Goal: Task Accomplishment & Management: Use online tool/utility

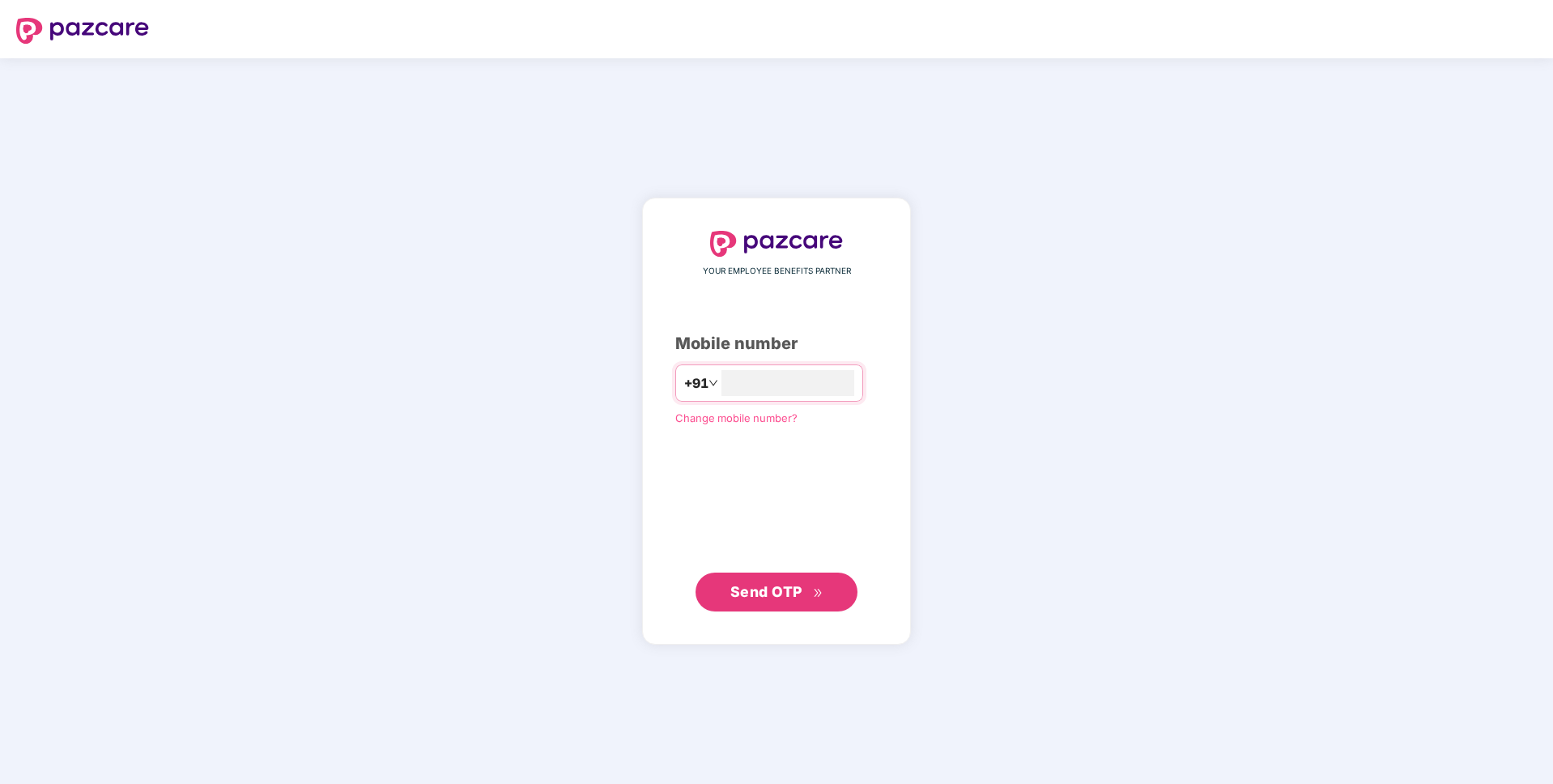
type input "**********"
click at [765, 585] on span "Send OTP" at bounding box center [766, 591] width 72 height 17
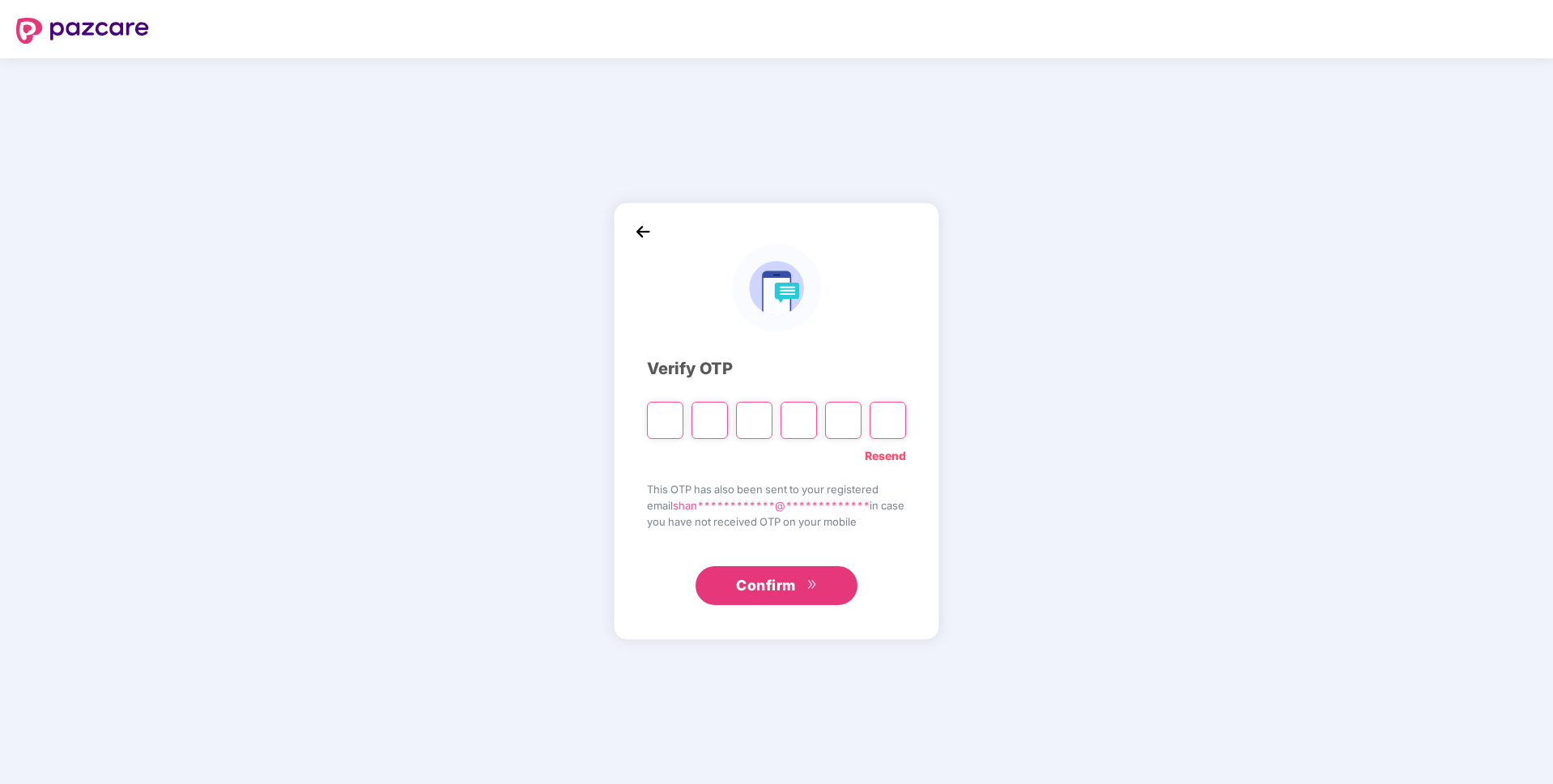
type input "*"
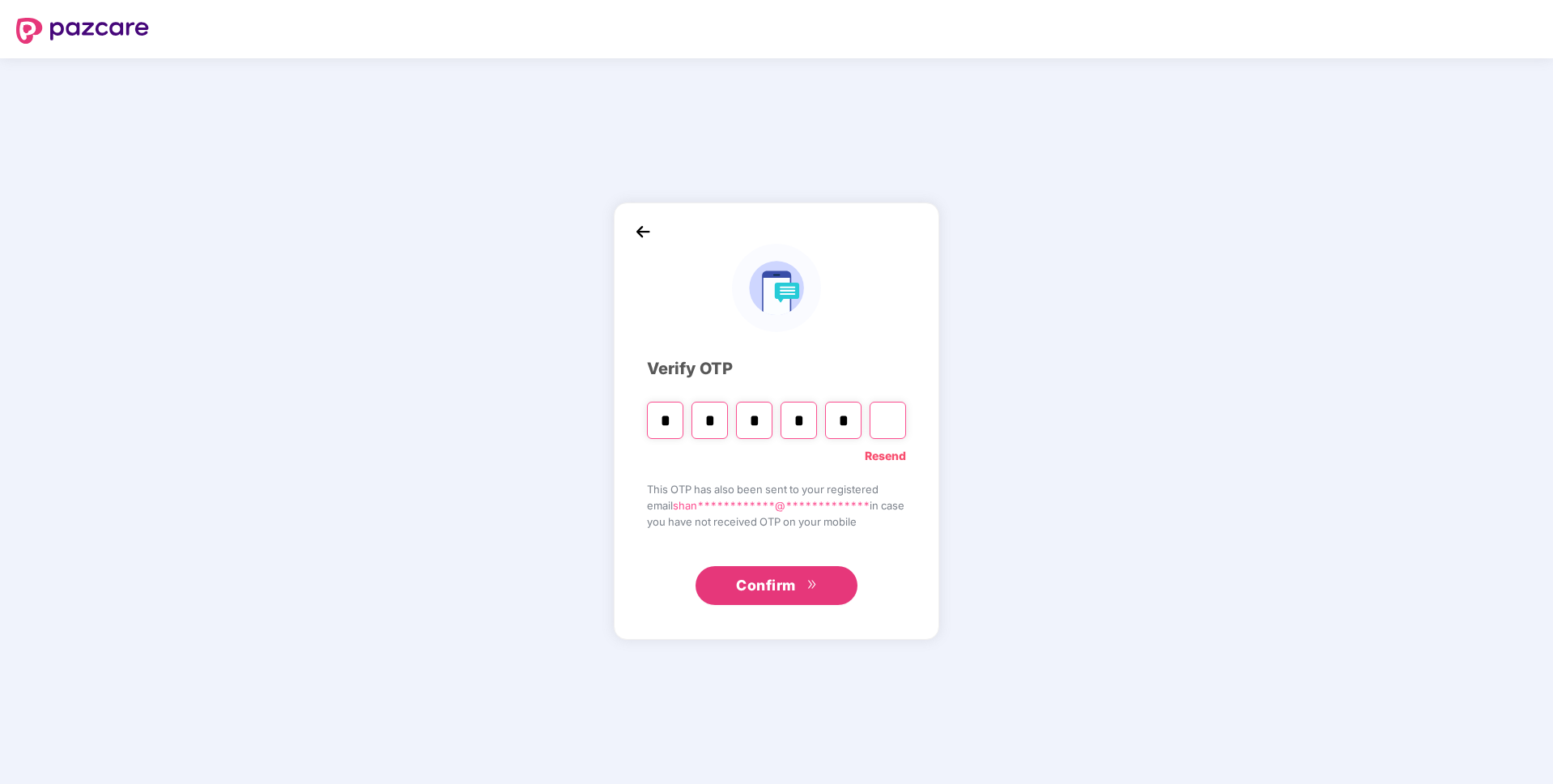
type input "*"
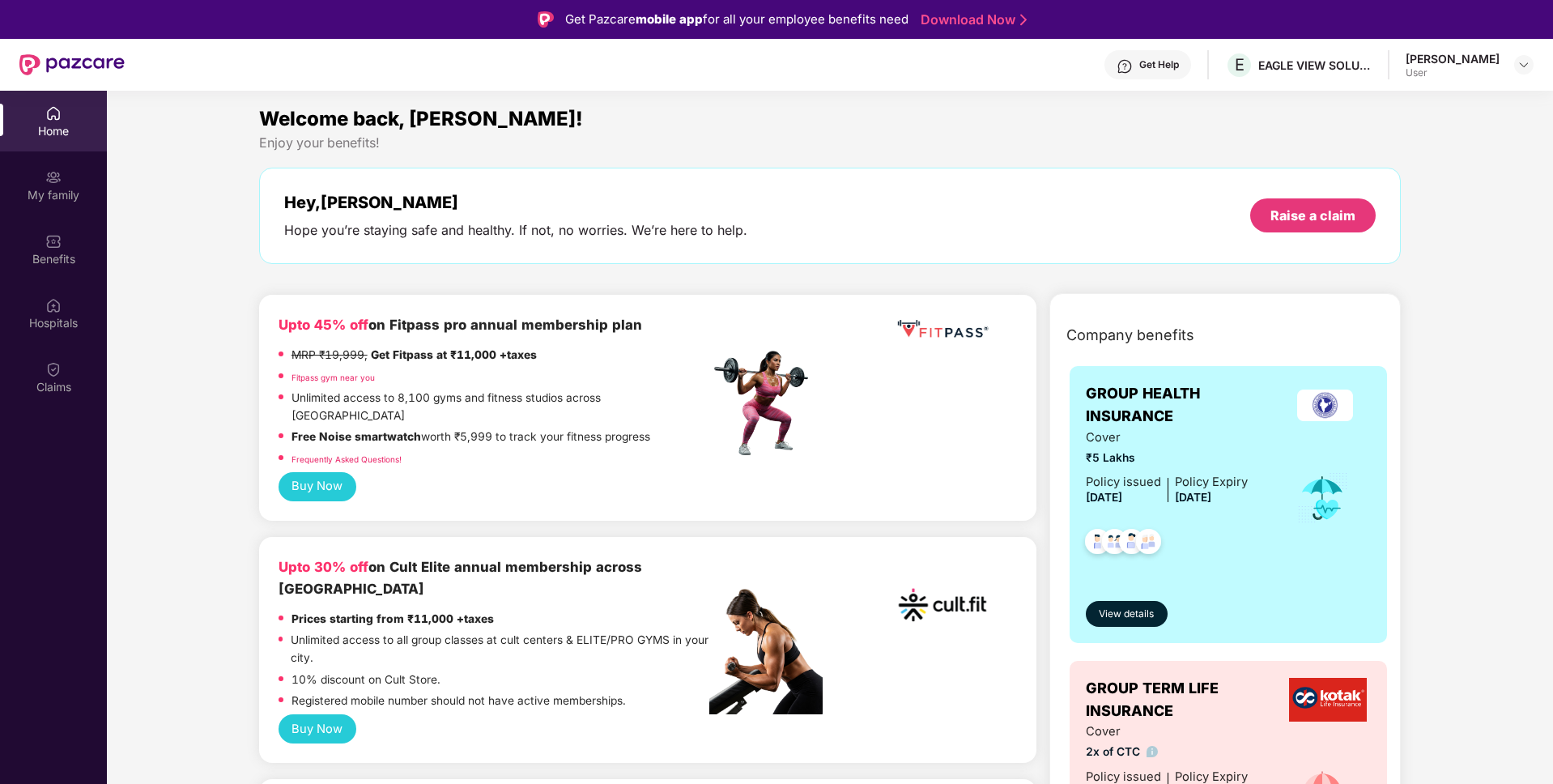
scroll to position [4, 0]
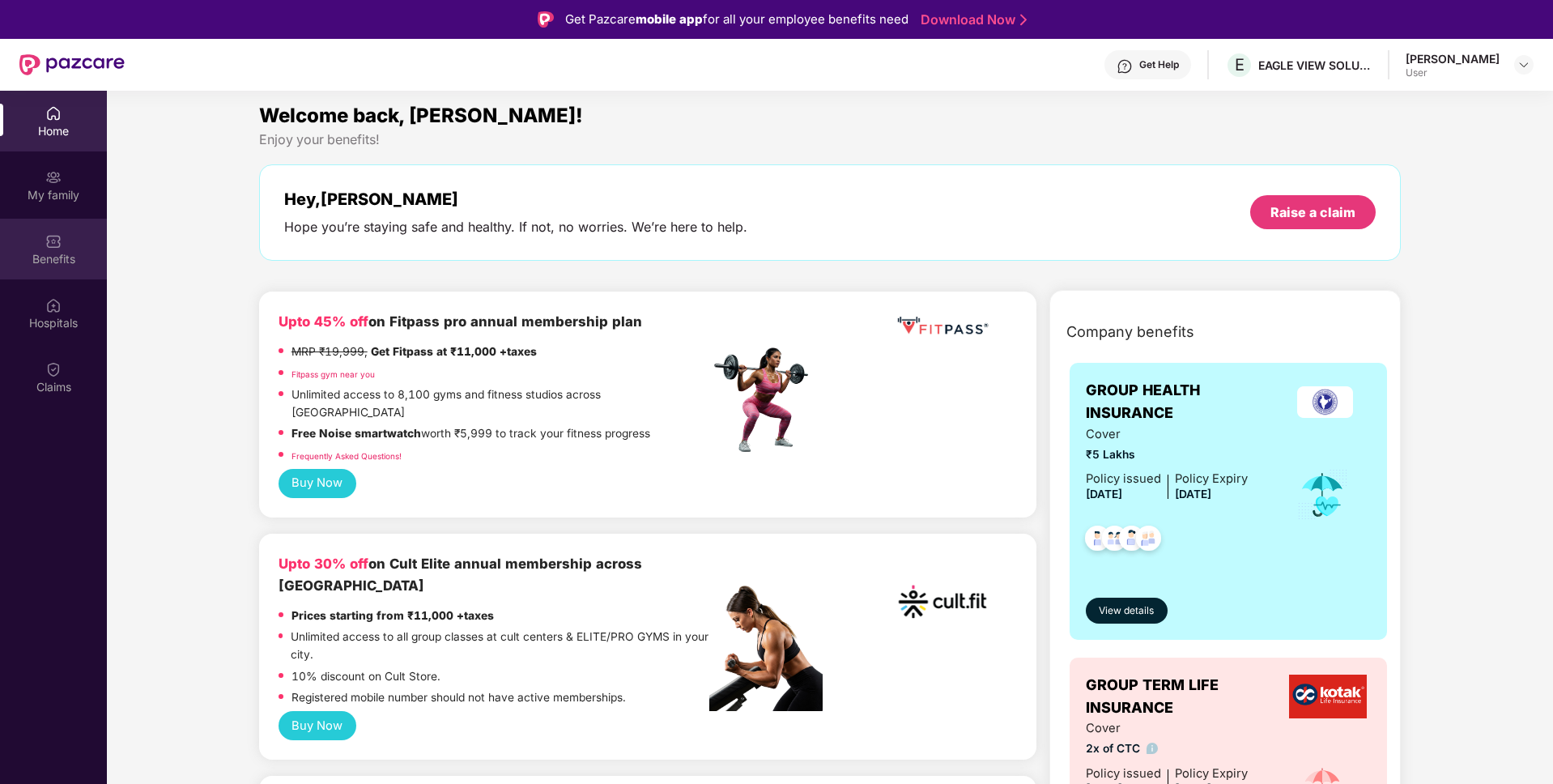
click at [63, 257] on div "Benefits" at bounding box center [53, 259] width 107 height 16
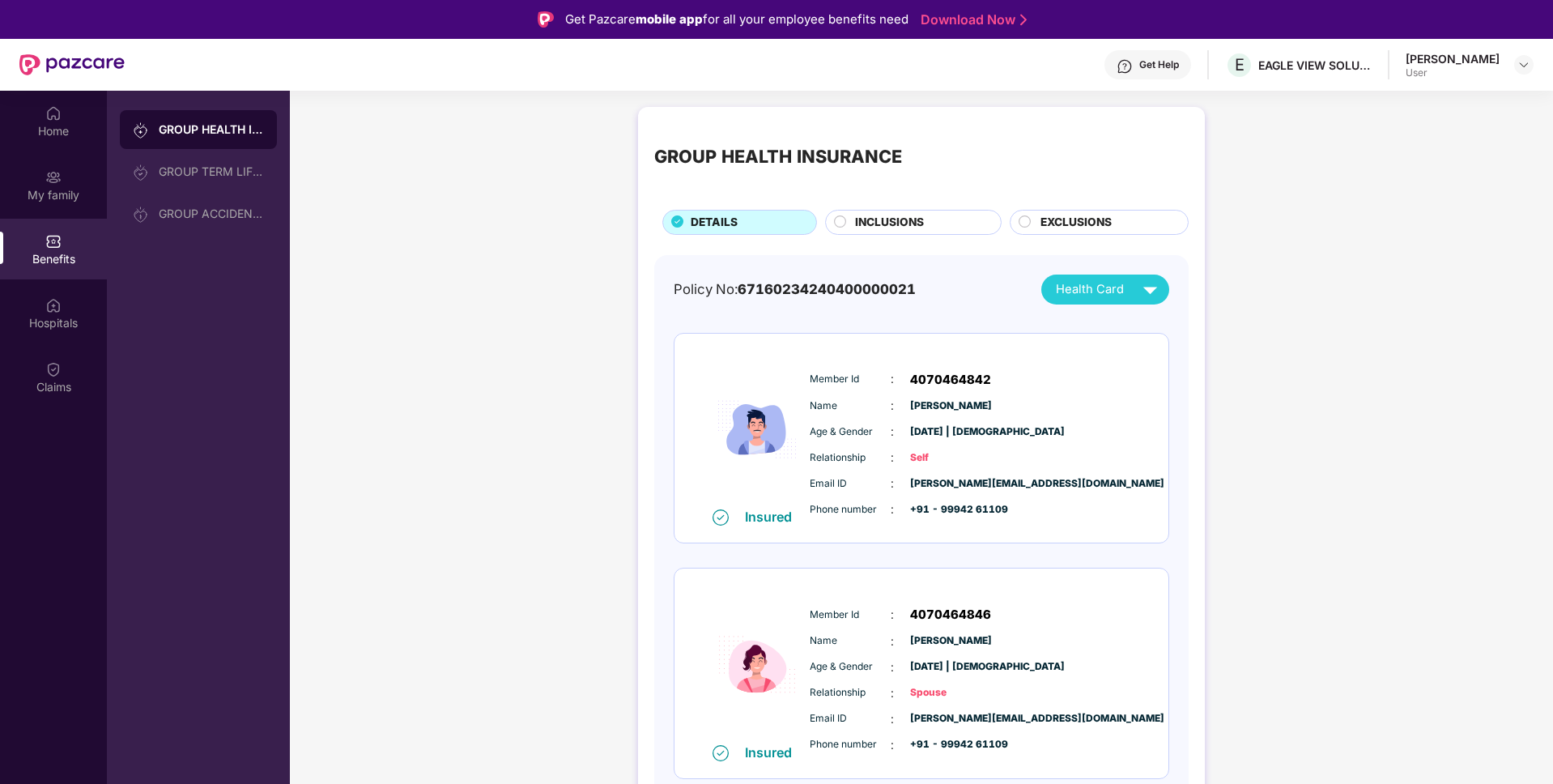
click at [57, 133] on div "Home" at bounding box center [53, 131] width 107 height 16
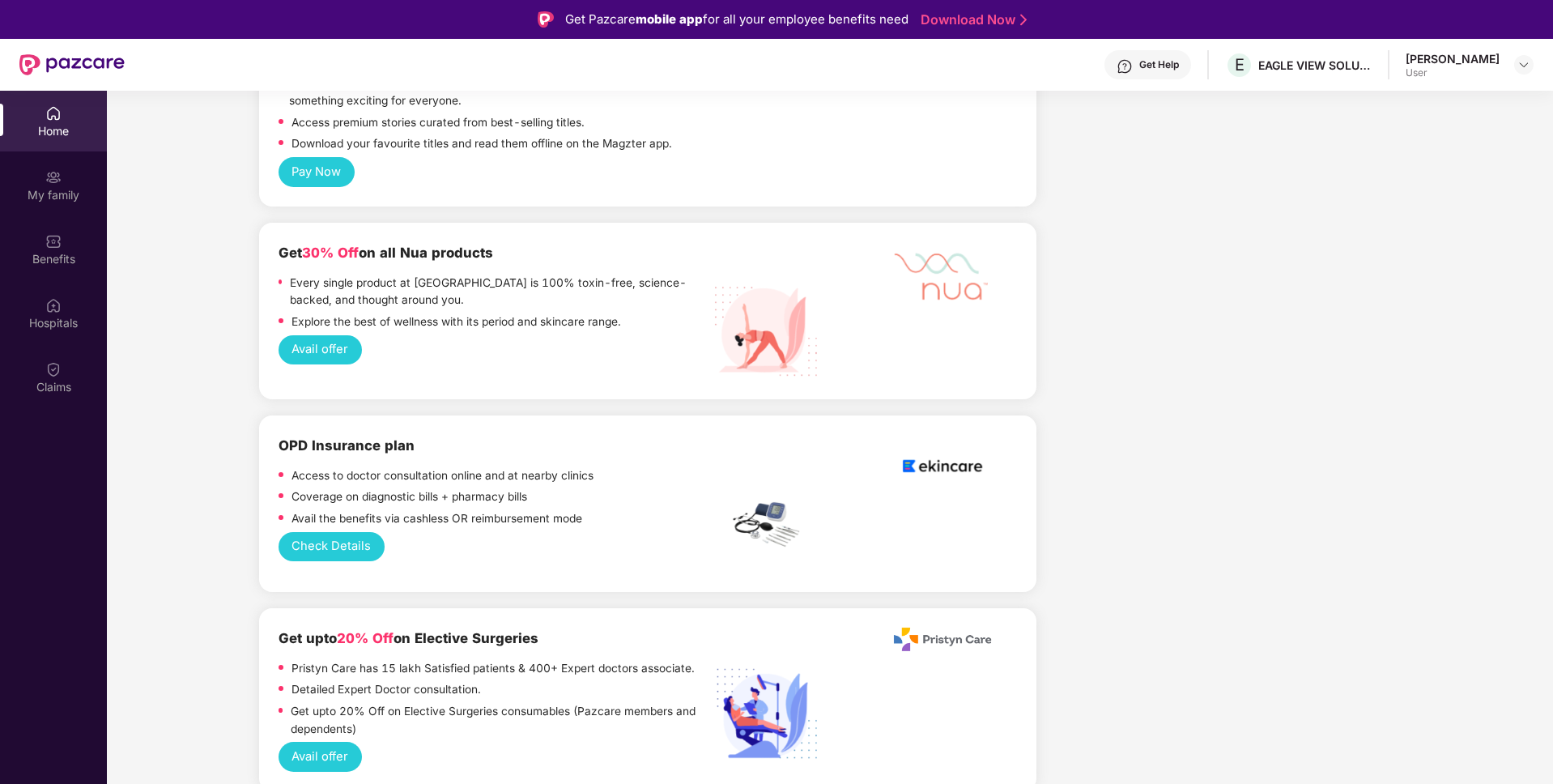
scroll to position [2458, 0]
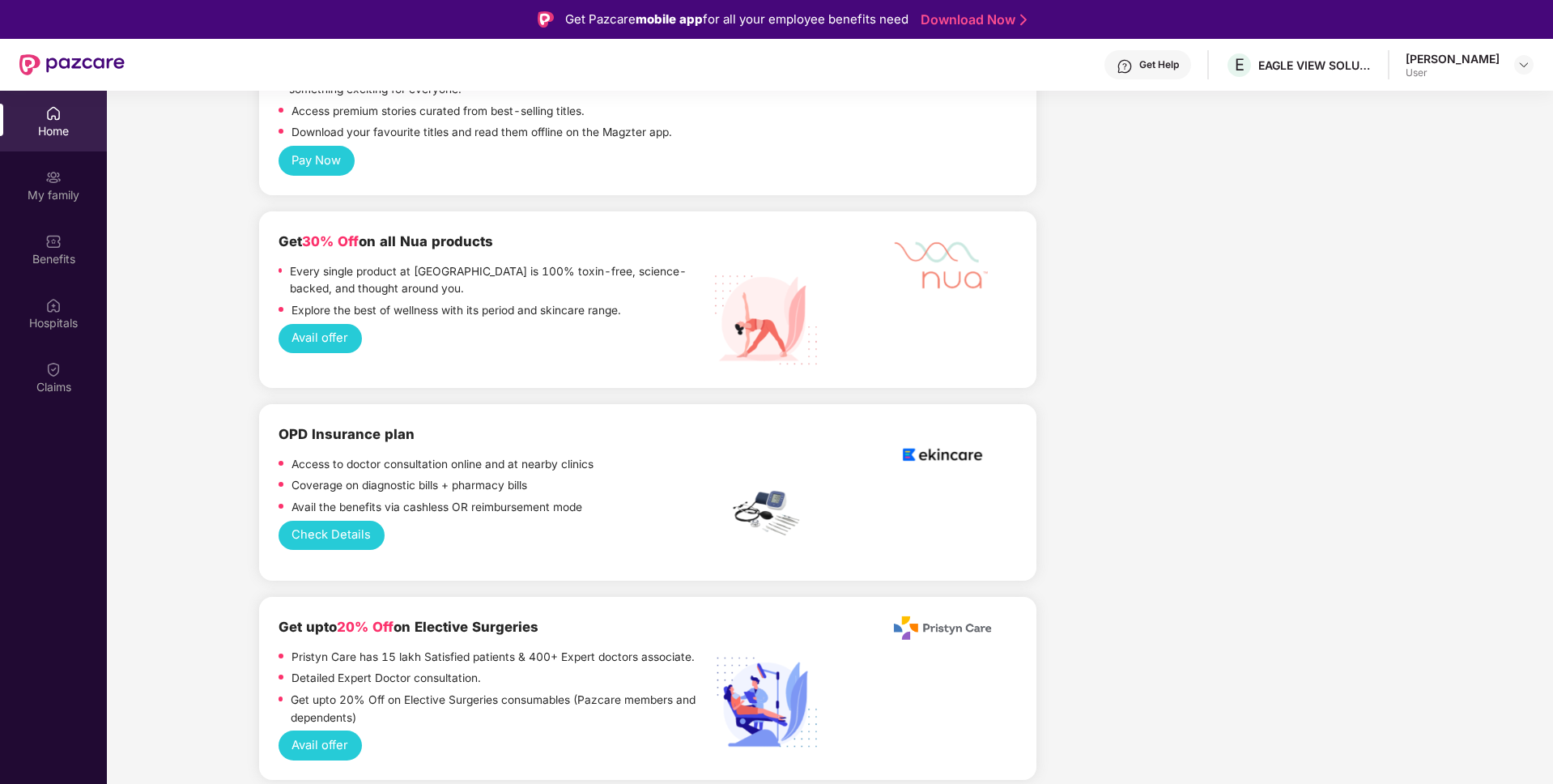
click at [322, 521] on button "Check Details" at bounding box center [331, 536] width 106 height 30
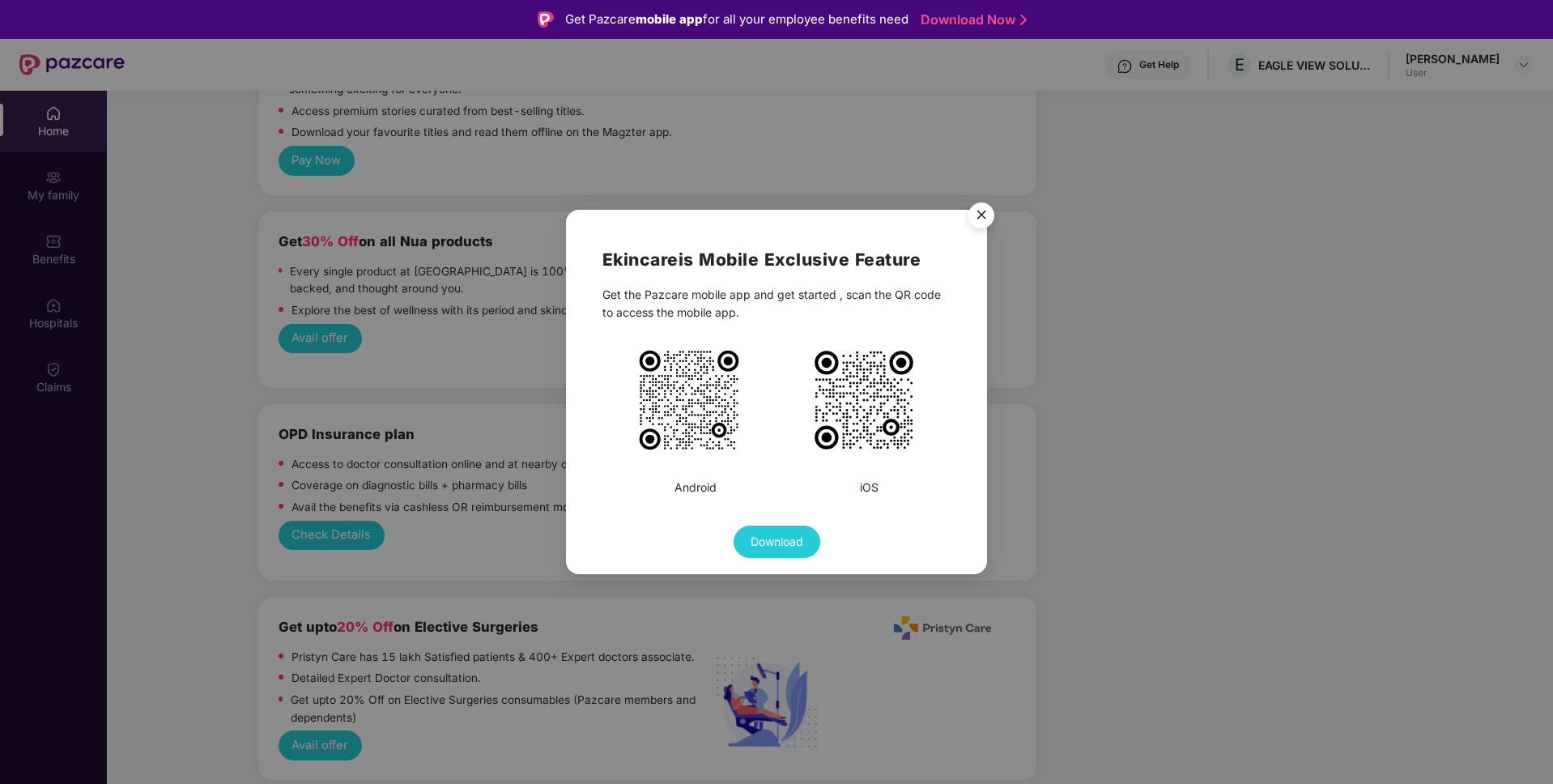
click at [980, 219] on img "Close" at bounding box center [981, 217] width 45 height 45
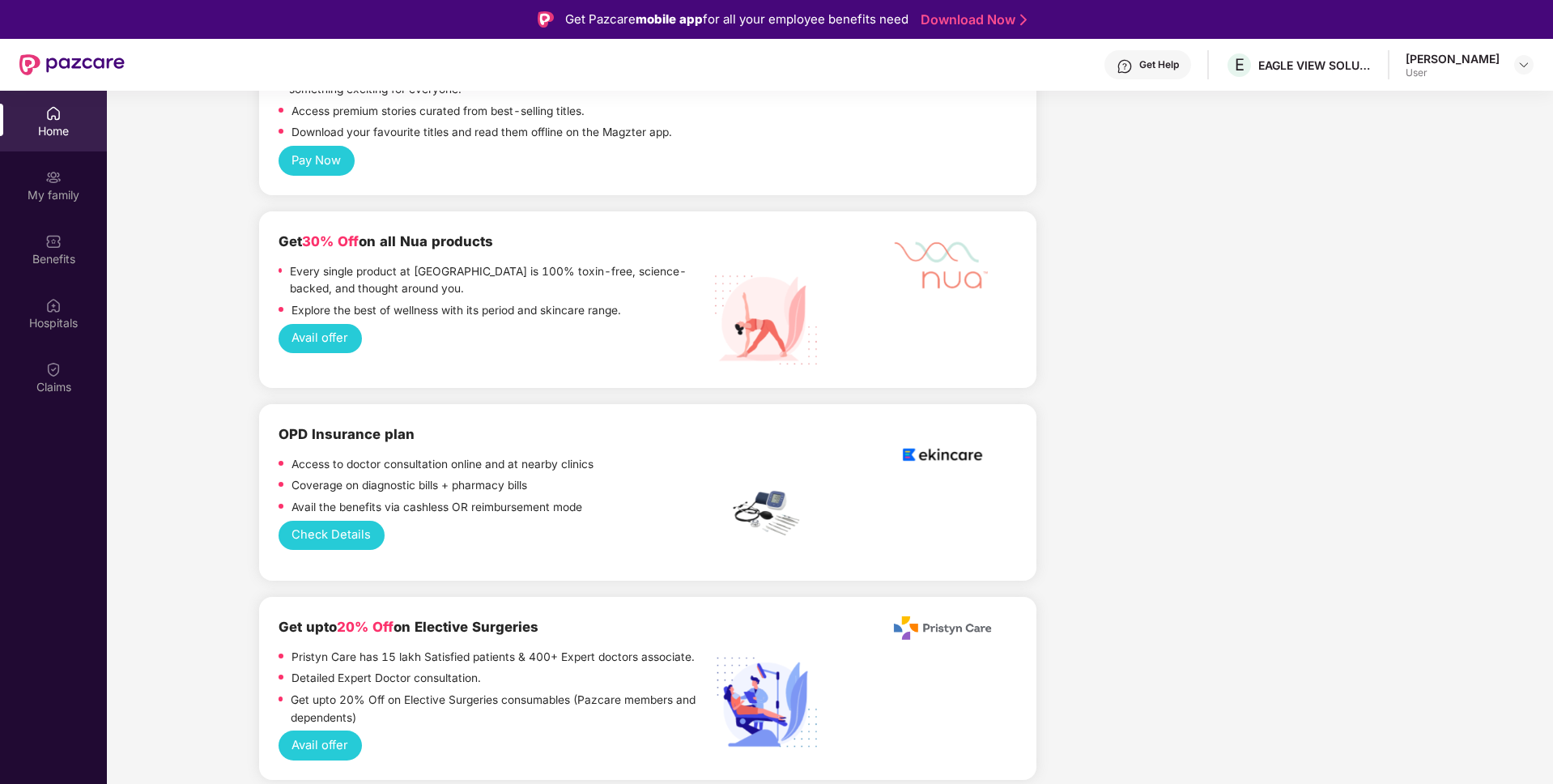
click at [355, 477] on p "Coverage on diagnostic bills + pharmacy bills" at bounding box center [409, 486] width 236 height 18
click at [338, 521] on button "Check Details" at bounding box center [331, 536] width 106 height 30
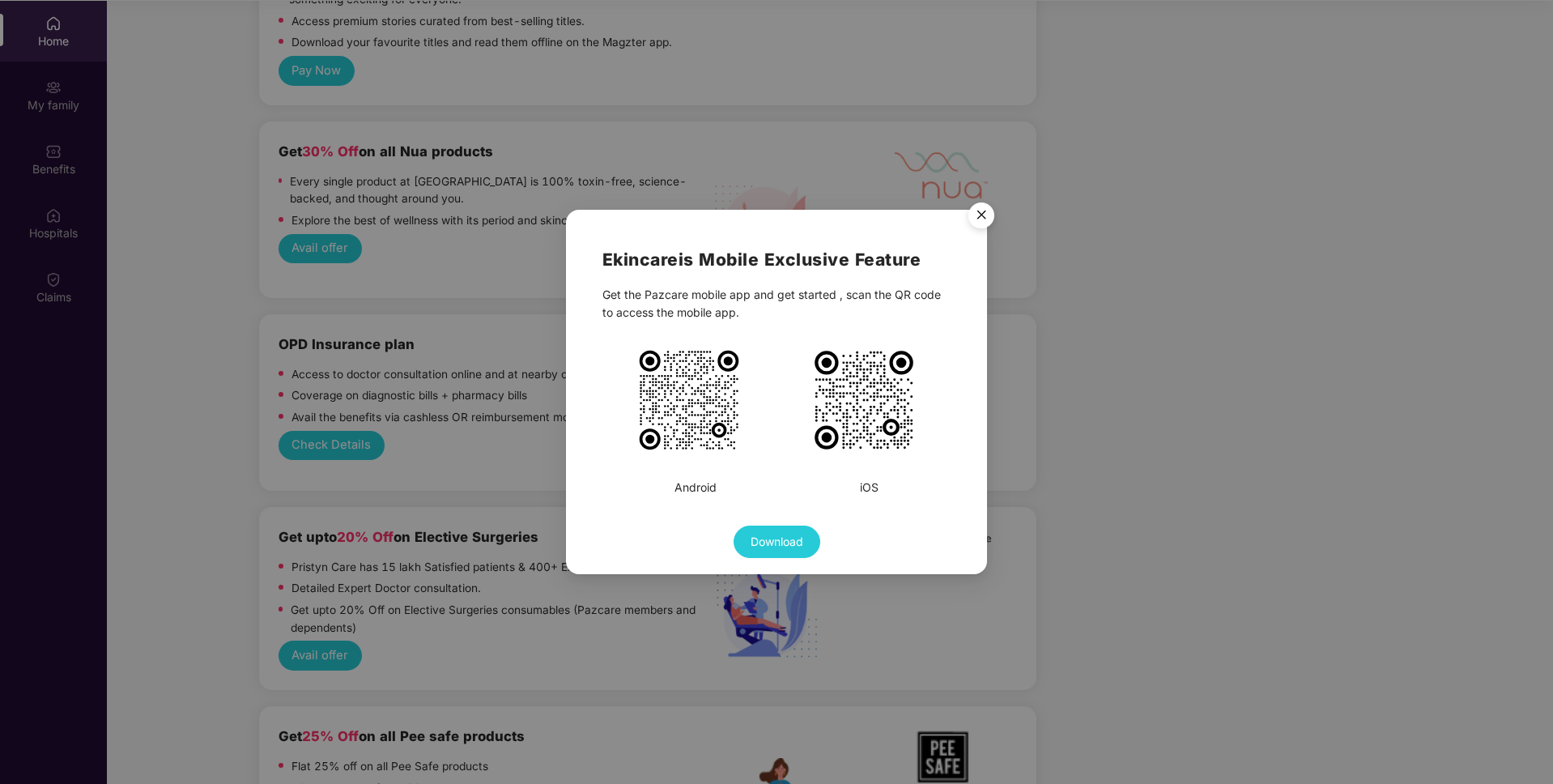
scroll to position [91, 0]
click at [983, 218] on img "Close" at bounding box center [981, 217] width 45 height 45
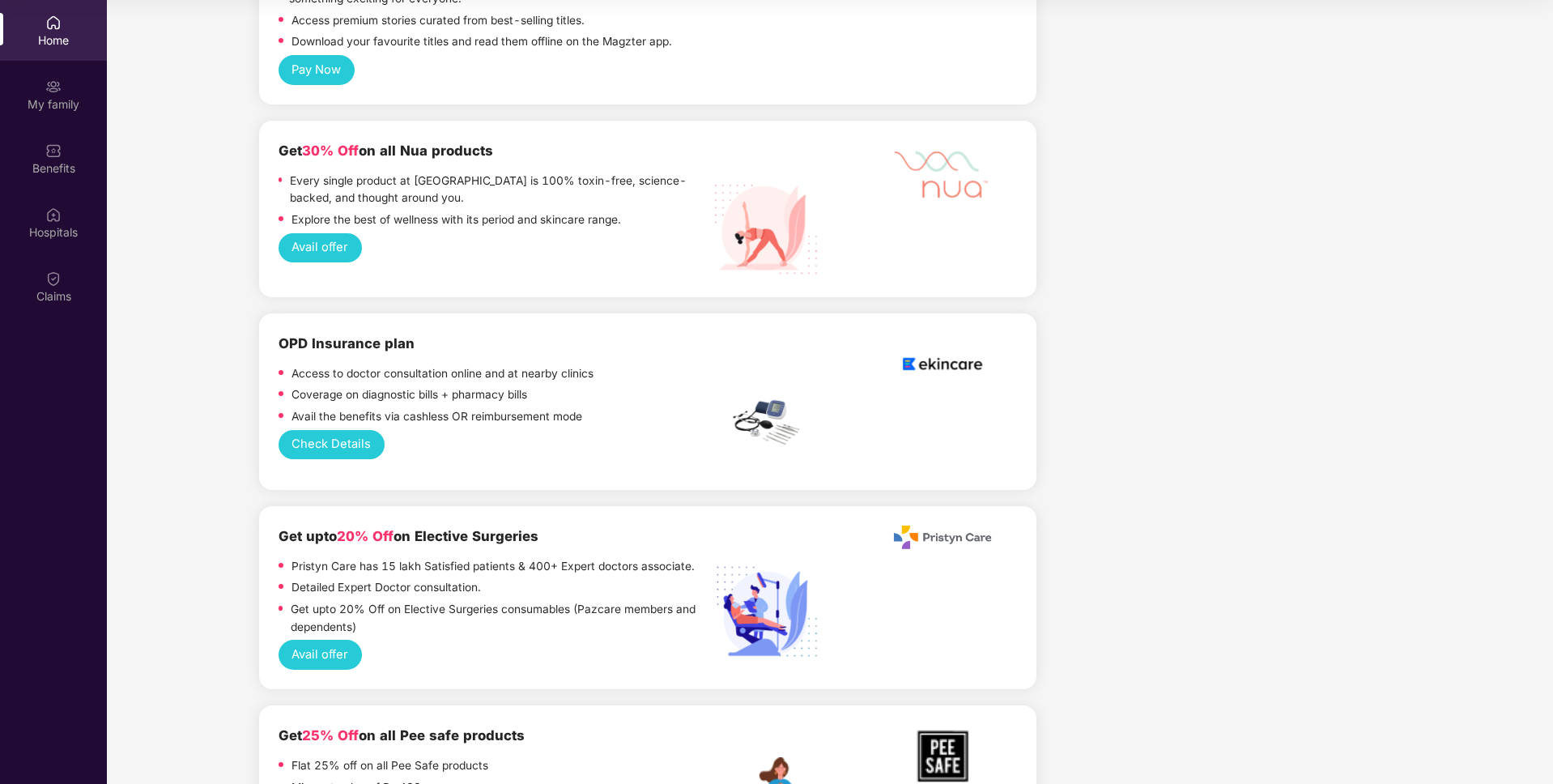
click at [362, 335] on b "OPD Insurance plan" at bounding box center [346, 343] width 136 height 16
click at [944, 333] on img at bounding box center [942, 364] width 97 height 63
click at [940, 333] on img at bounding box center [942, 364] width 97 height 63
click at [301, 430] on button "Check Details" at bounding box center [331, 445] width 106 height 30
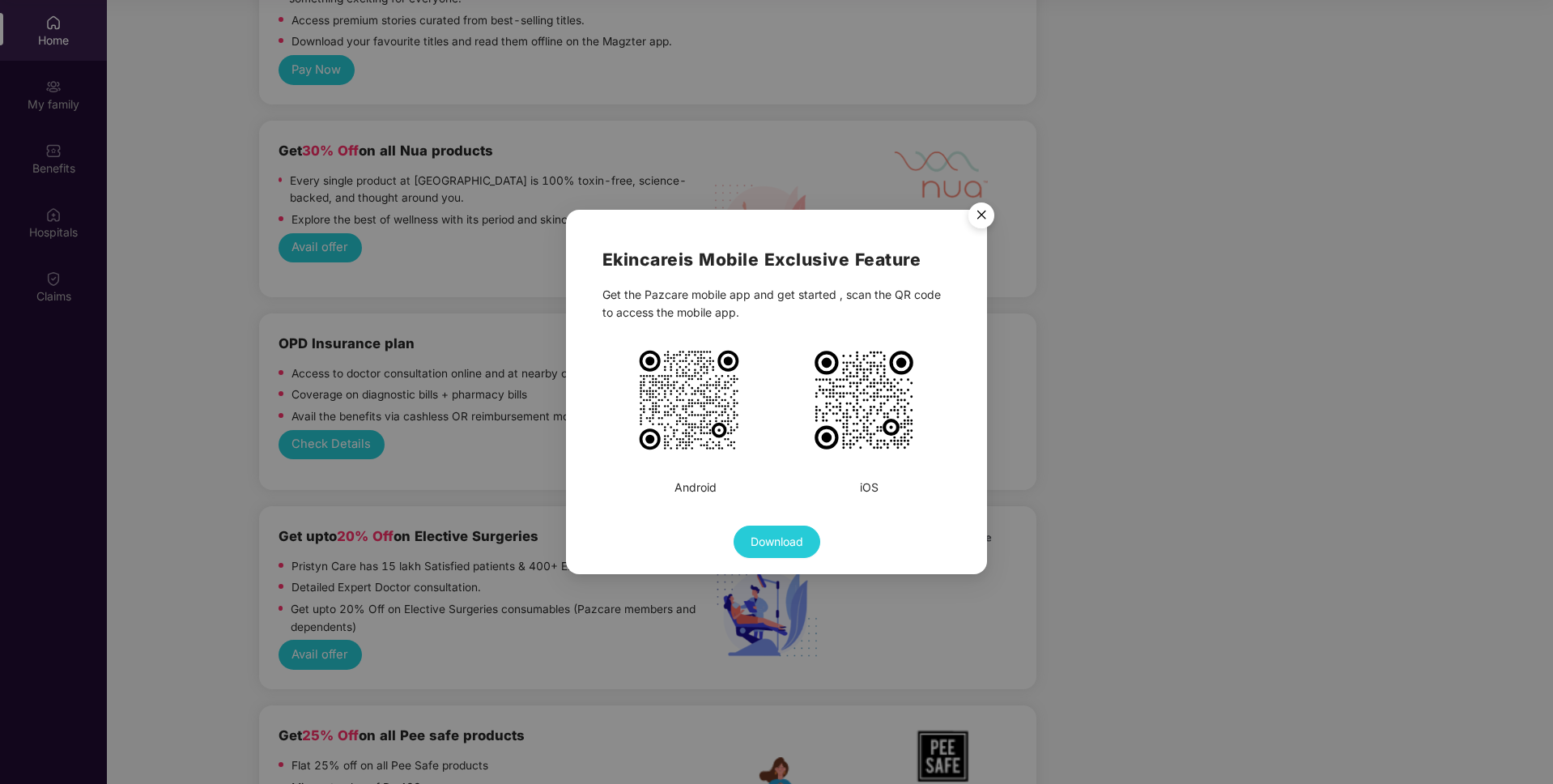
click at [797, 555] on button "Download" at bounding box center [777, 542] width 87 height 33
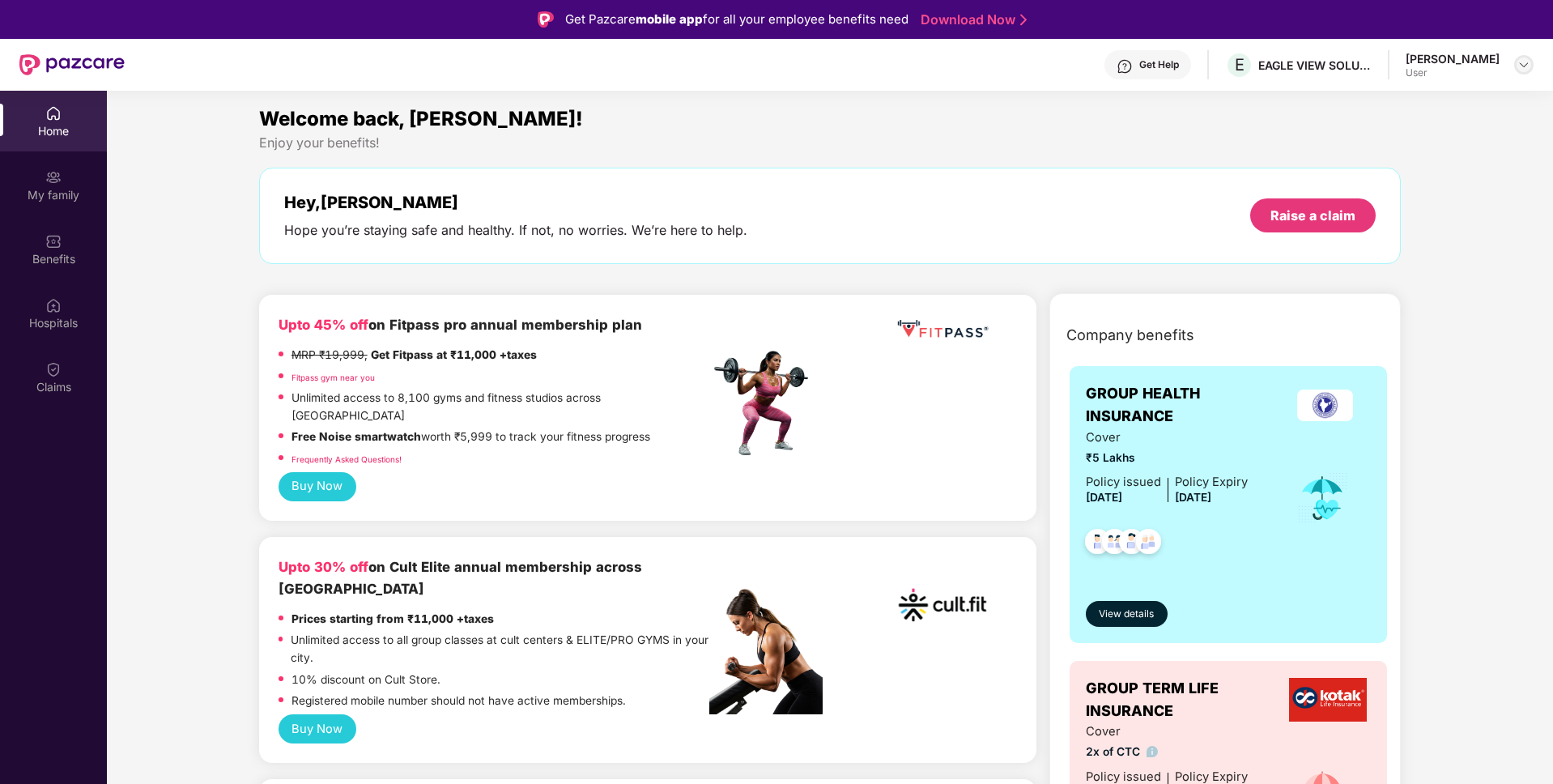
click at [1524, 68] on img at bounding box center [1524, 65] width 13 height 13
click at [1165, 121] on div "Welcome back, [PERSON_NAME]!" at bounding box center [830, 118] width 1143 height 31
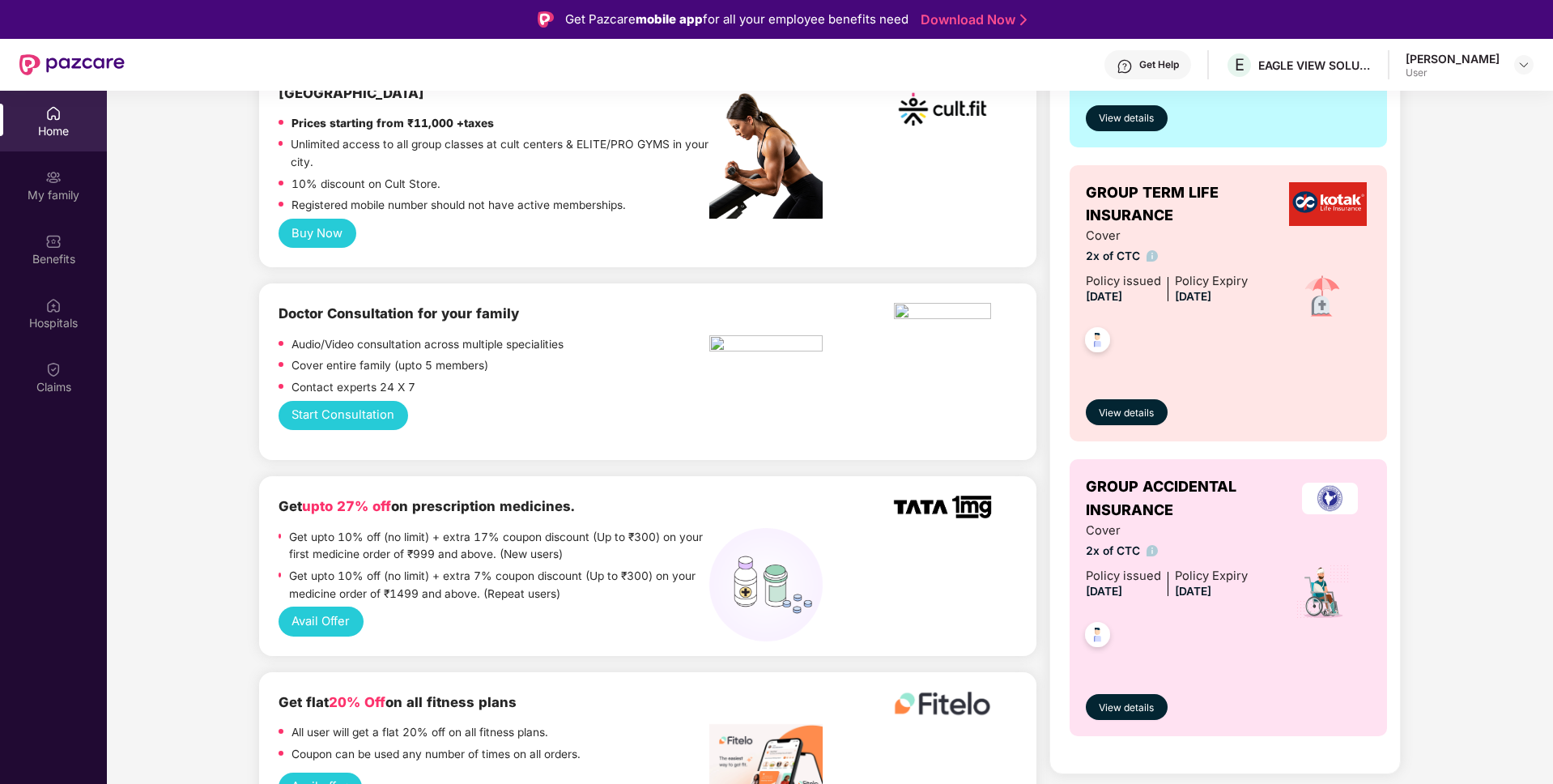
scroll to position [469, 0]
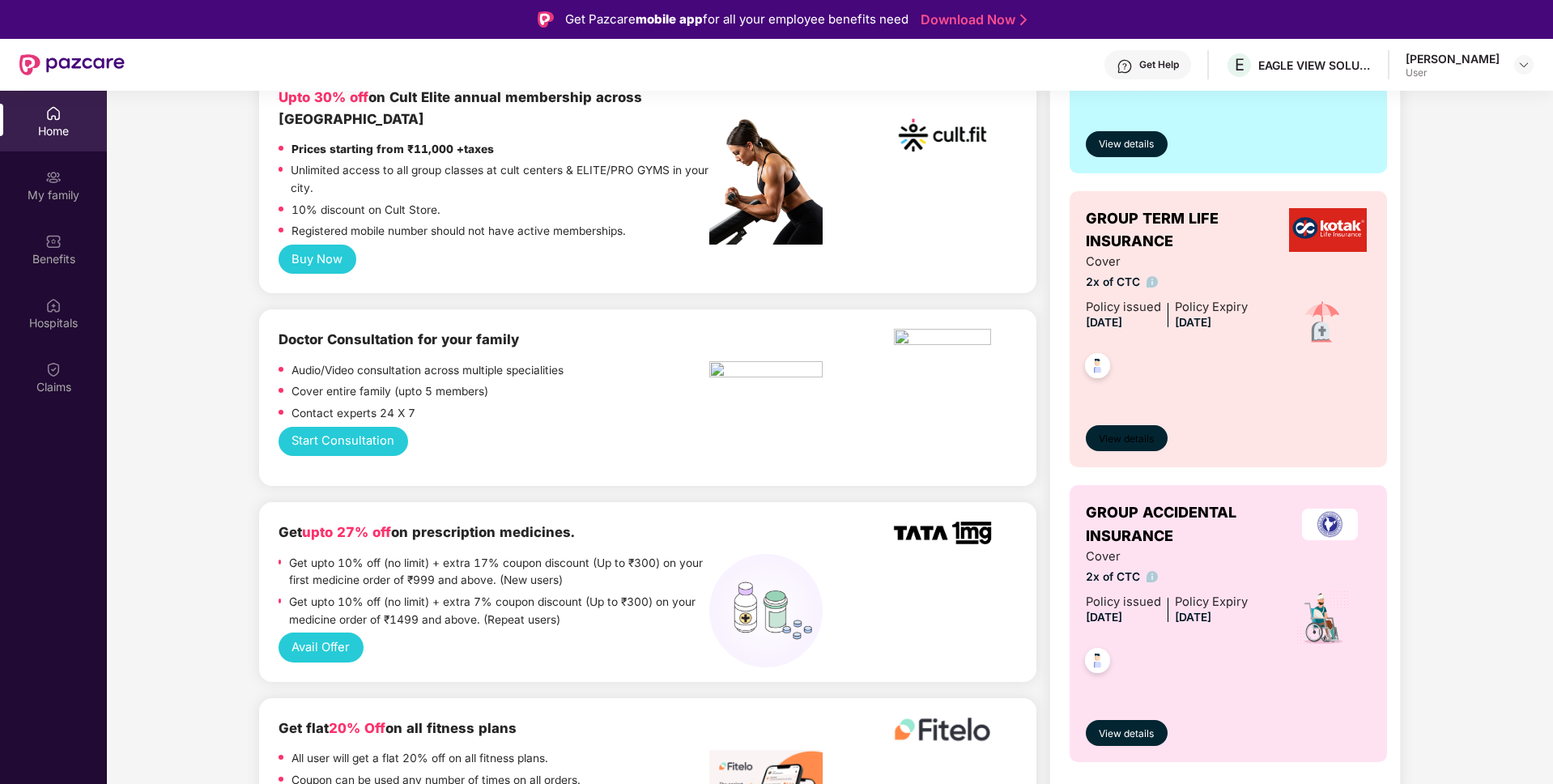
click at [1128, 436] on span "View details" at bounding box center [1126, 438] width 55 height 15
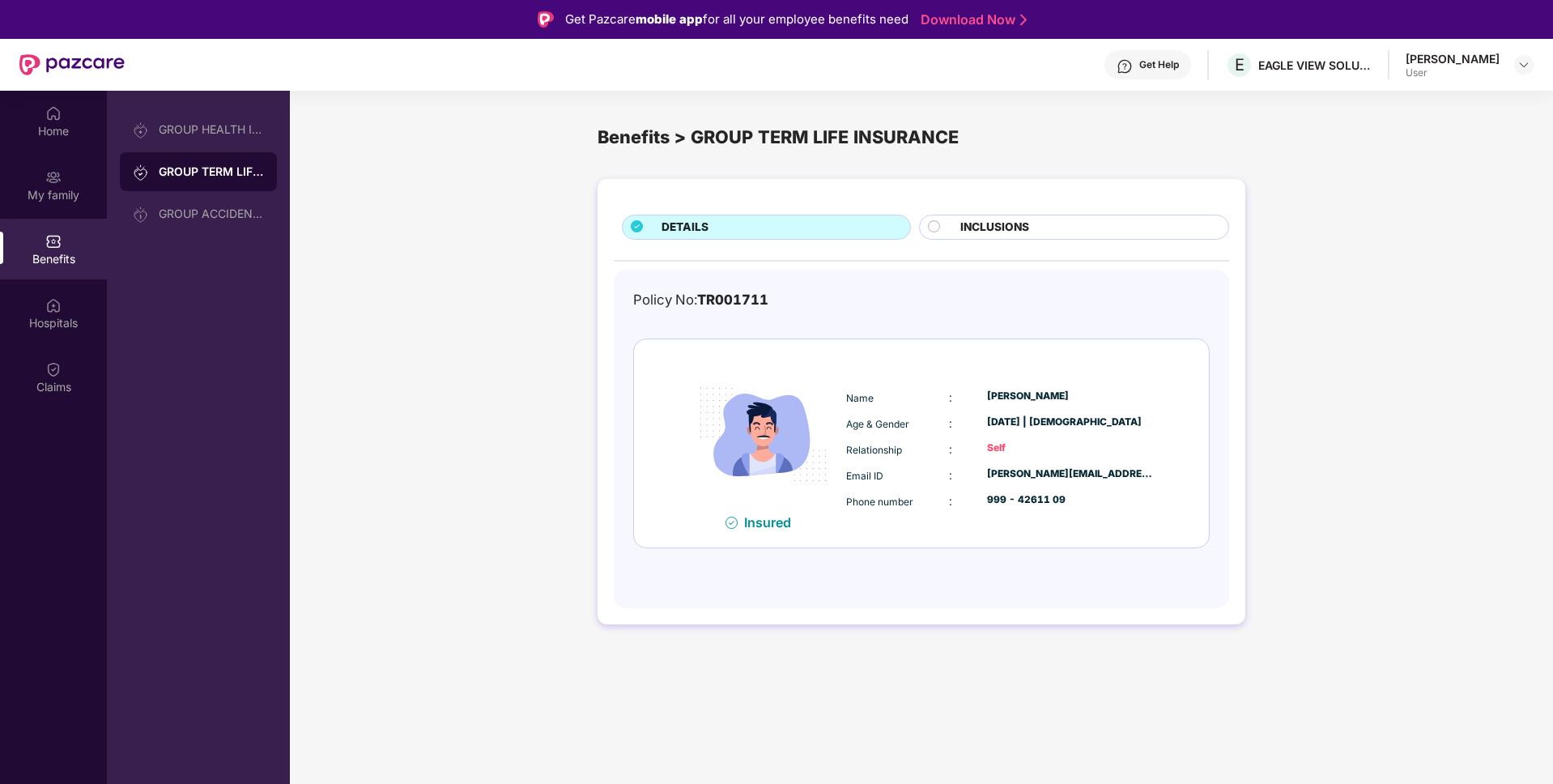
click at [940, 227] on circle at bounding box center [933, 225] width 11 height 11
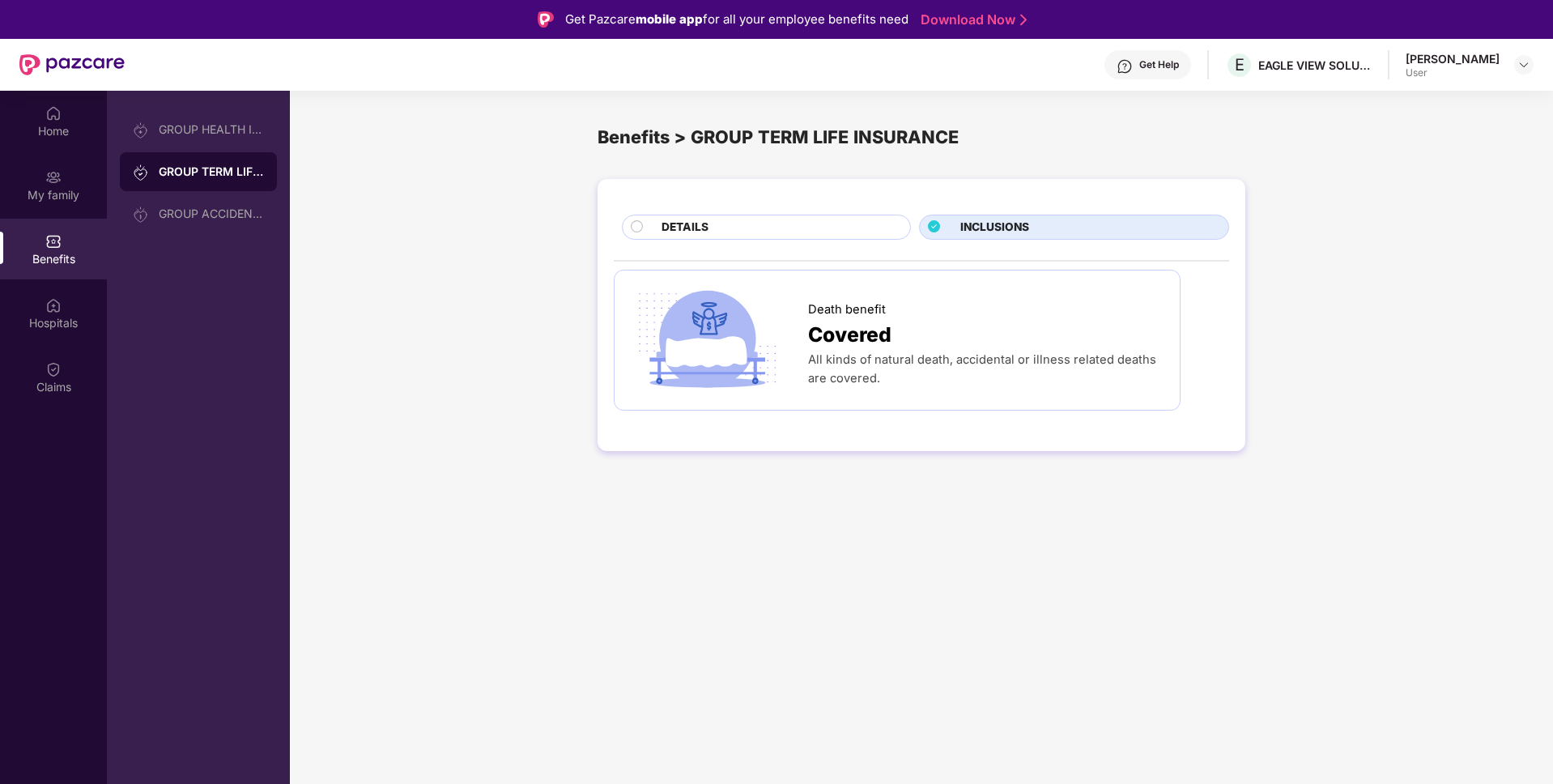
click at [633, 223] on circle at bounding box center [637, 225] width 11 height 11
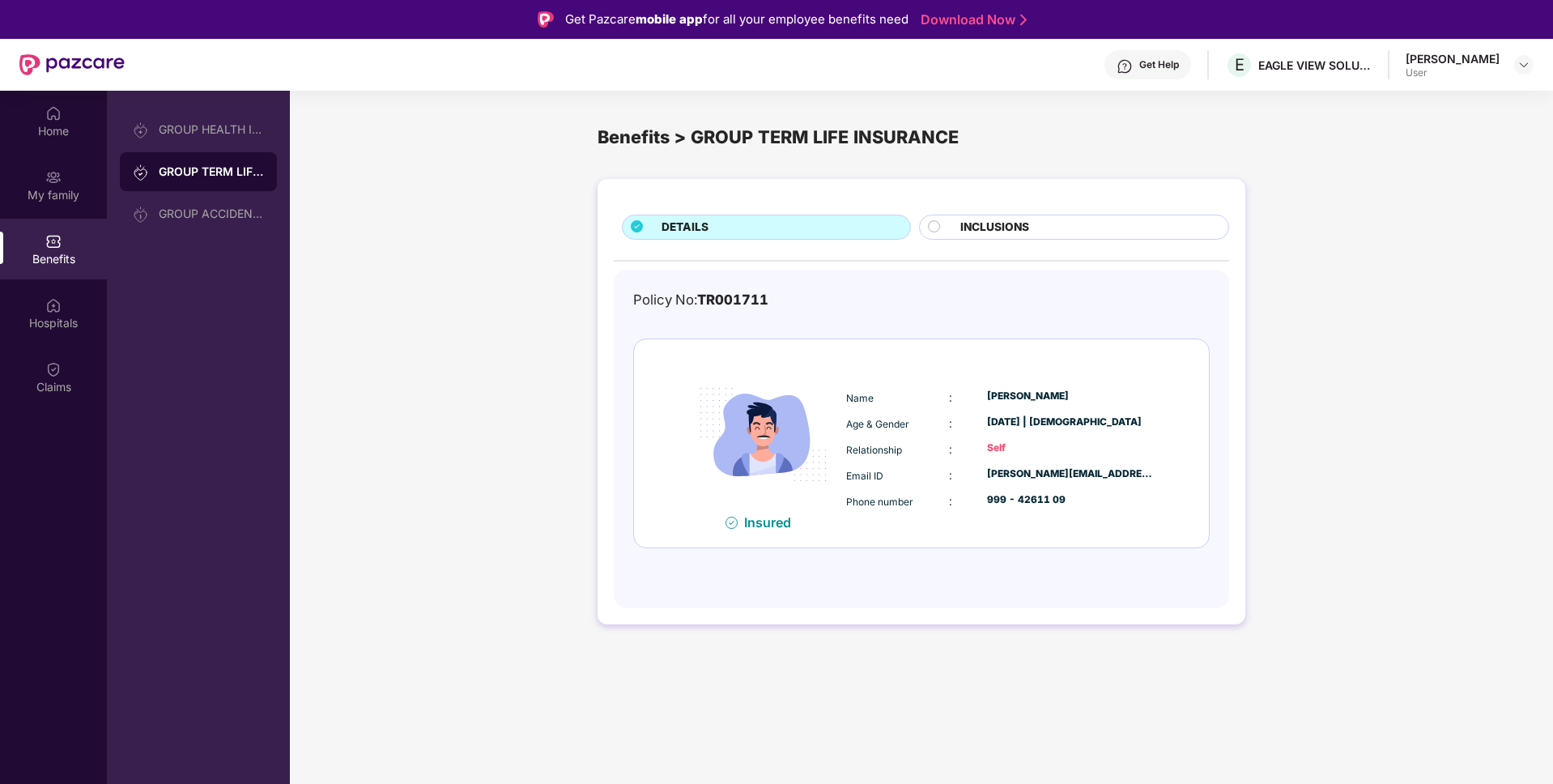
click at [938, 227] on circle at bounding box center [933, 225] width 11 height 11
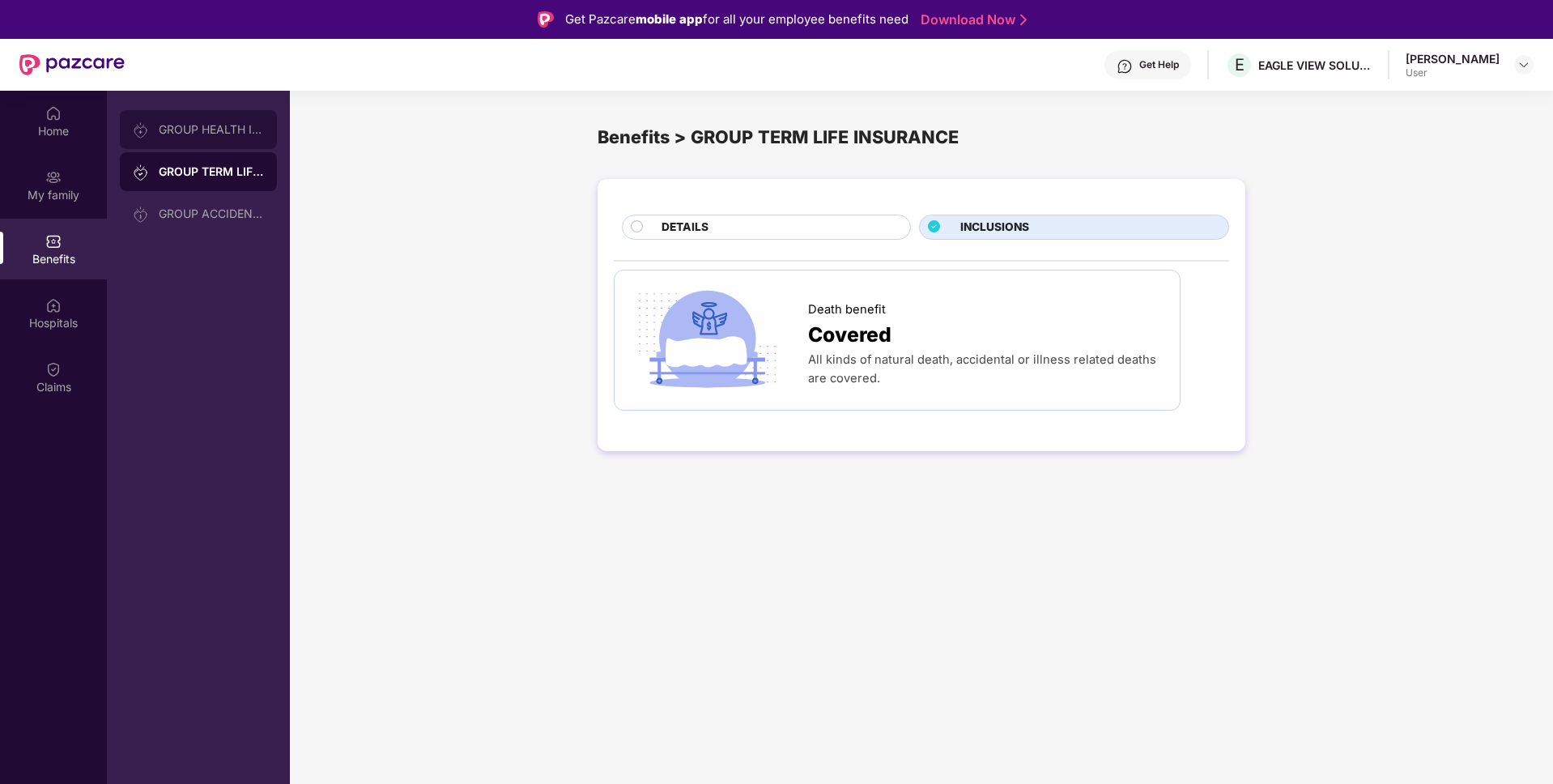
click at [215, 125] on div "GROUP HEALTH INSURANCE" at bounding box center [211, 129] width 105 height 13
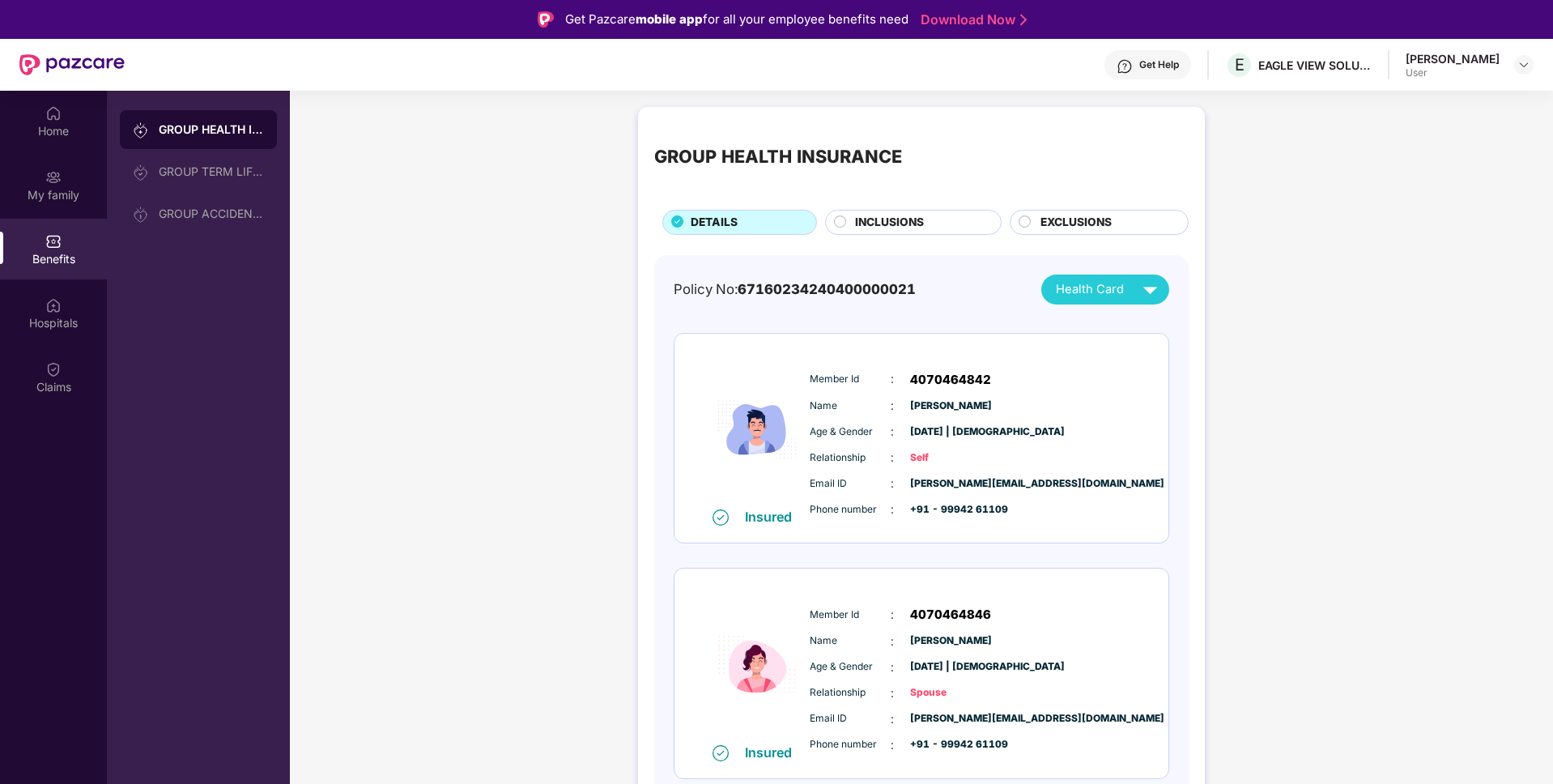
click at [856, 222] on span "INCLUSIONS" at bounding box center [890, 223] width 69 height 18
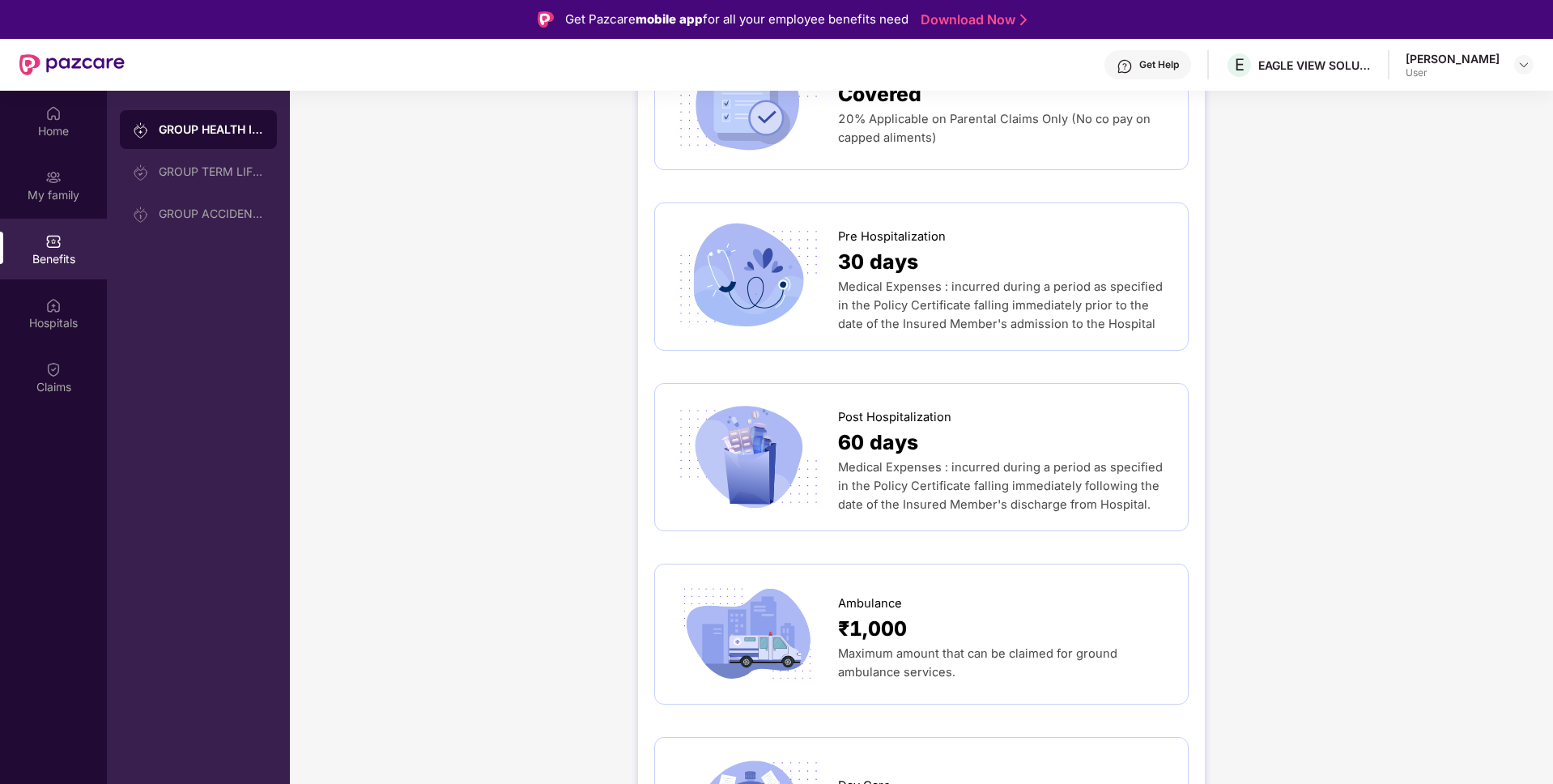
scroll to position [1487, 0]
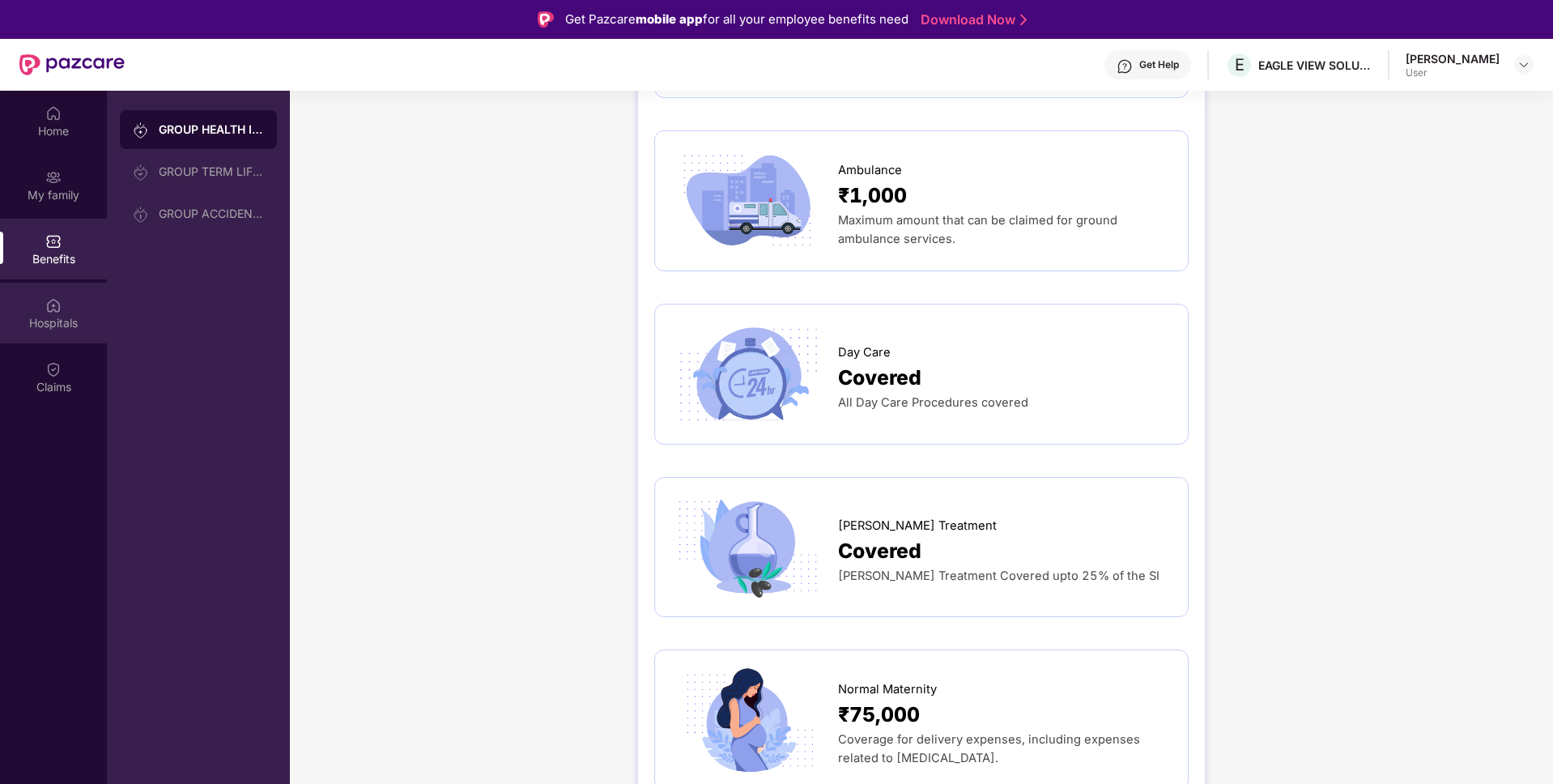
click at [65, 322] on div "Hospitals" at bounding box center [53, 323] width 107 height 16
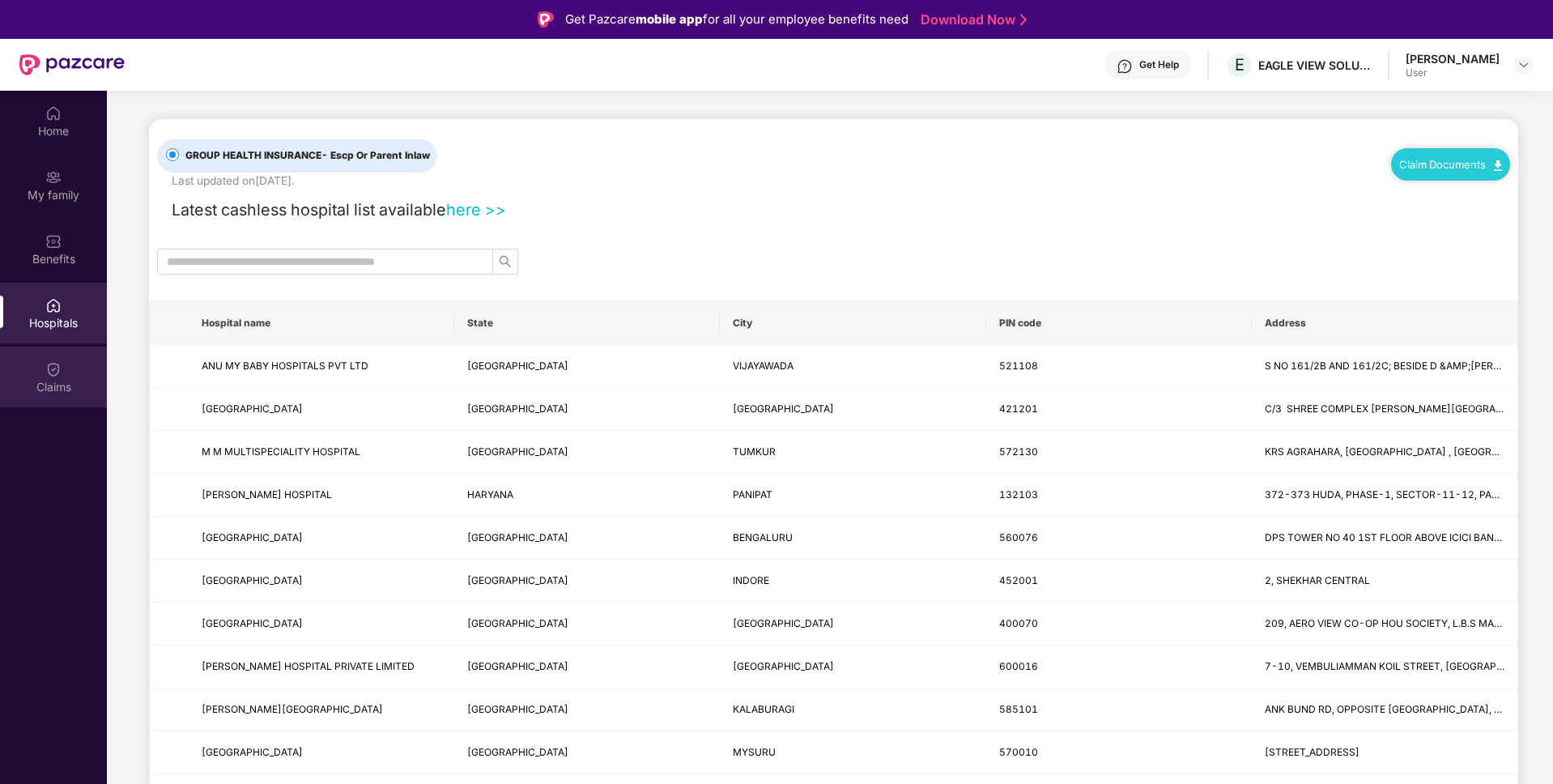
click at [51, 356] on div "Claims" at bounding box center [53, 377] width 107 height 61
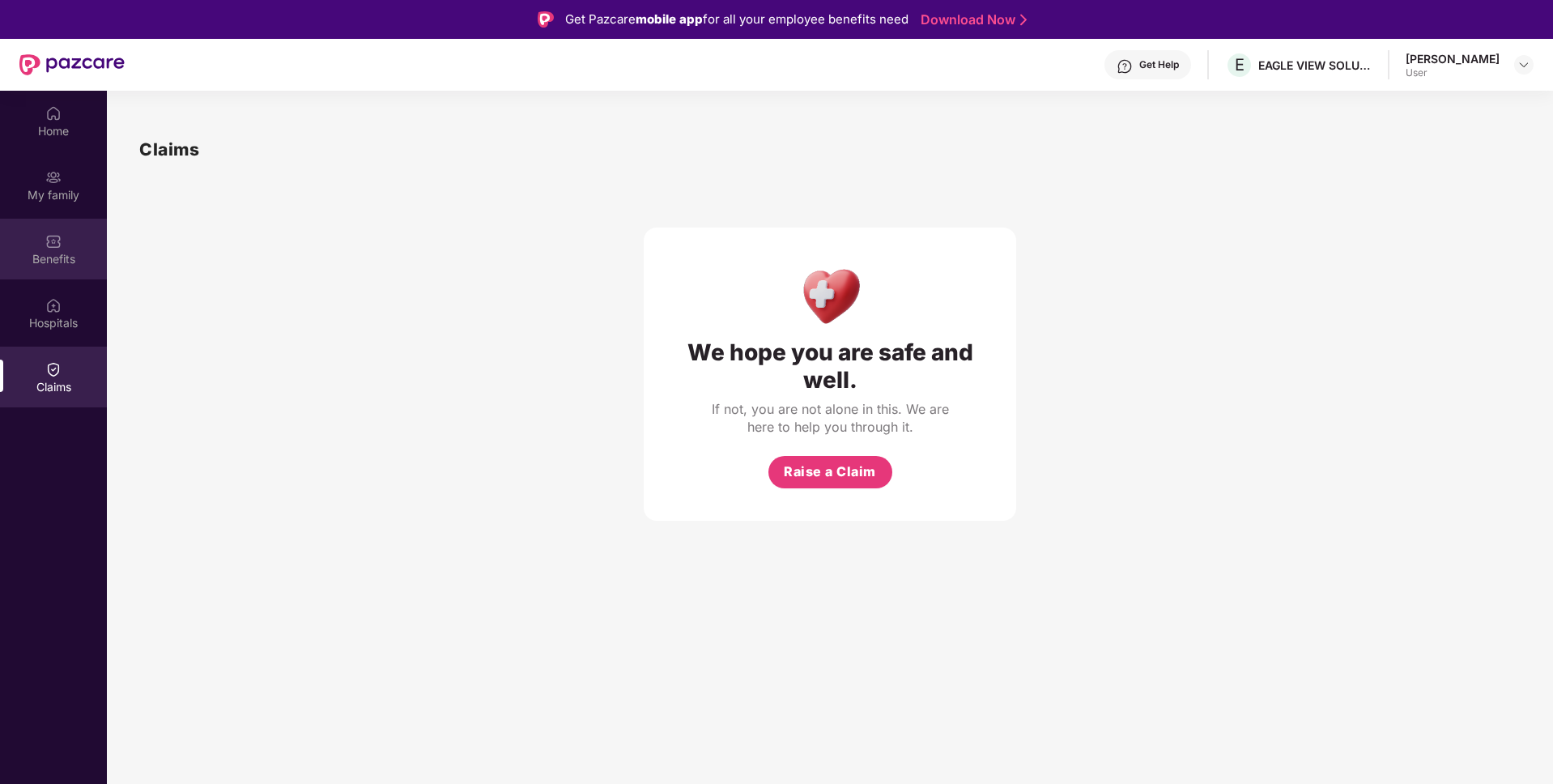
click at [48, 258] on div "Benefits" at bounding box center [53, 259] width 107 height 16
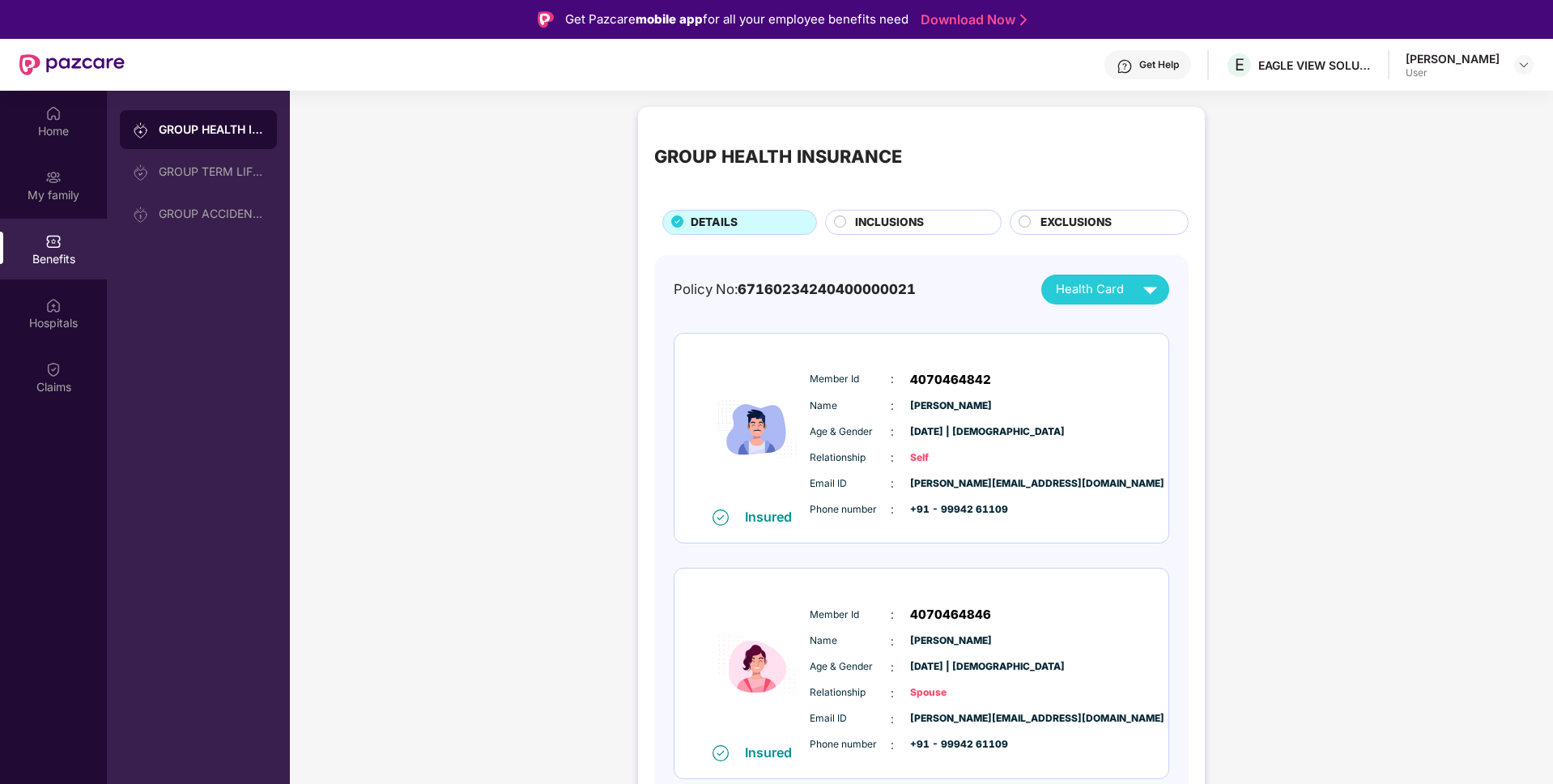
click at [1037, 220] on div "EXCLUSIONS" at bounding box center [1106, 224] width 148 height 20
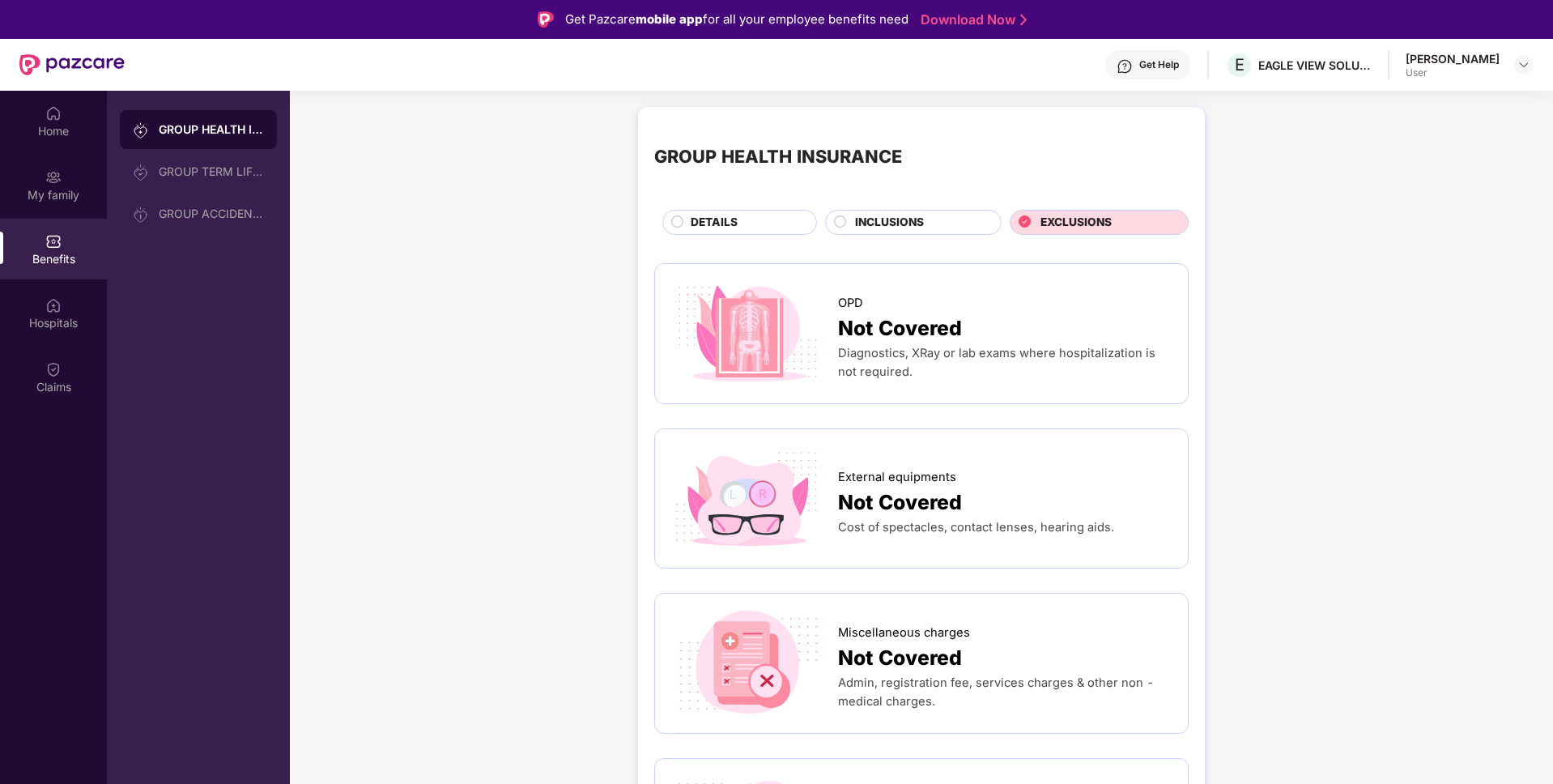
click at [916, 224] on span "INCLUSIONS" at bounding box center [890, 223] width 69 height 18
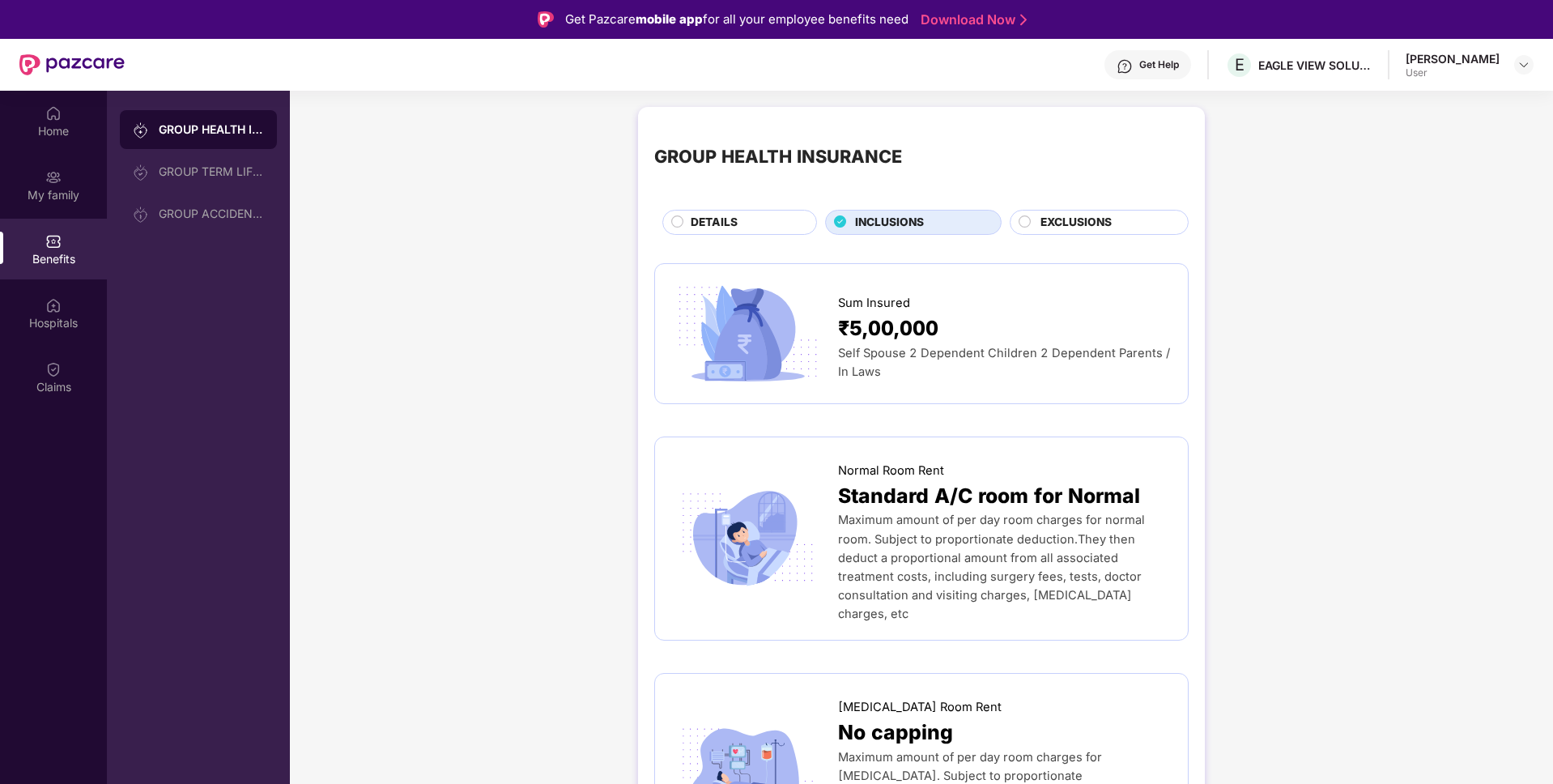
click at [734, 223] on span "DETAILS" at bounding box center [714, 223] width 47 height 18
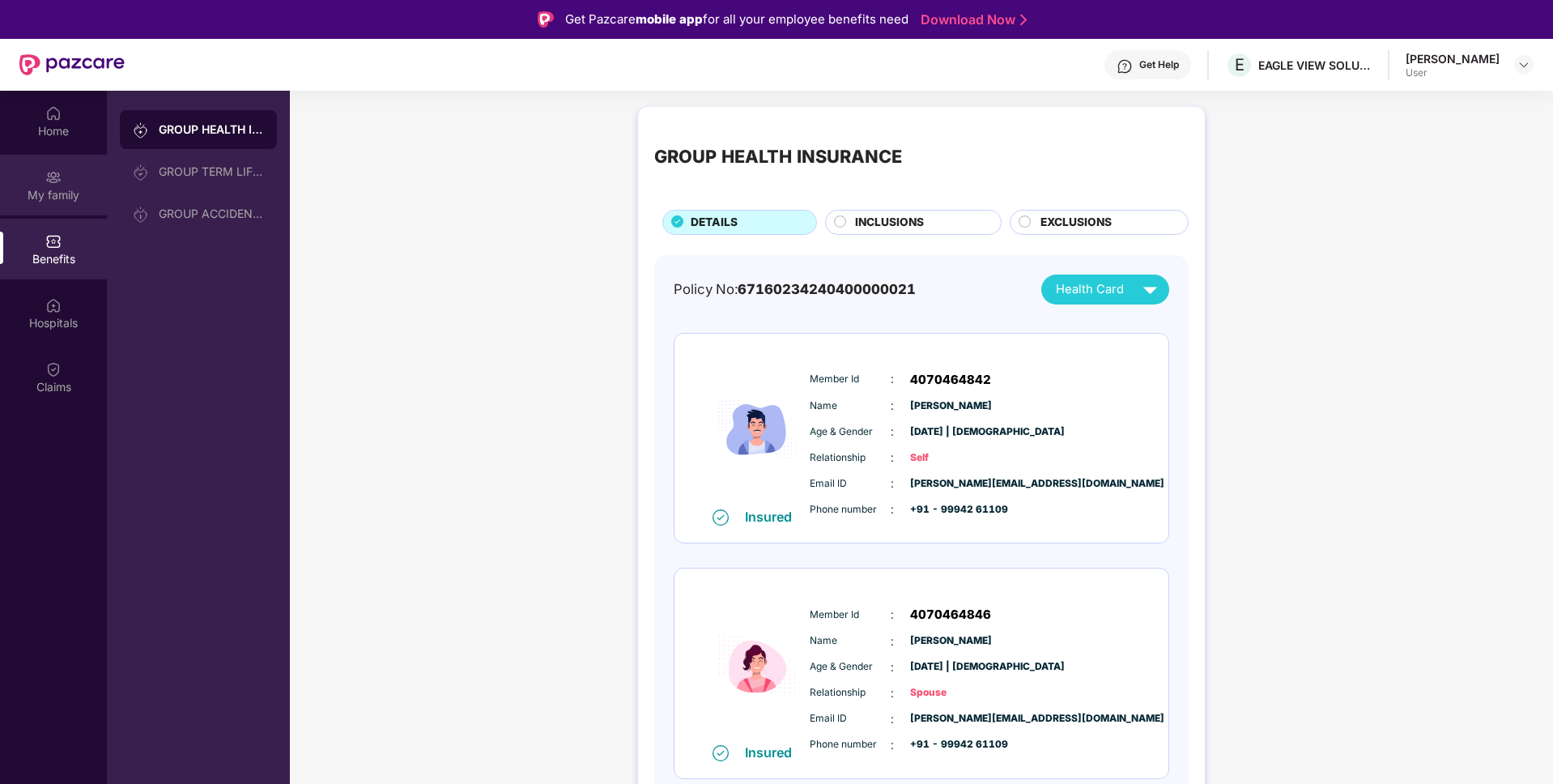
click at [57, 198] on div "My family" at bounding box center [53, 195] width 107 height 16
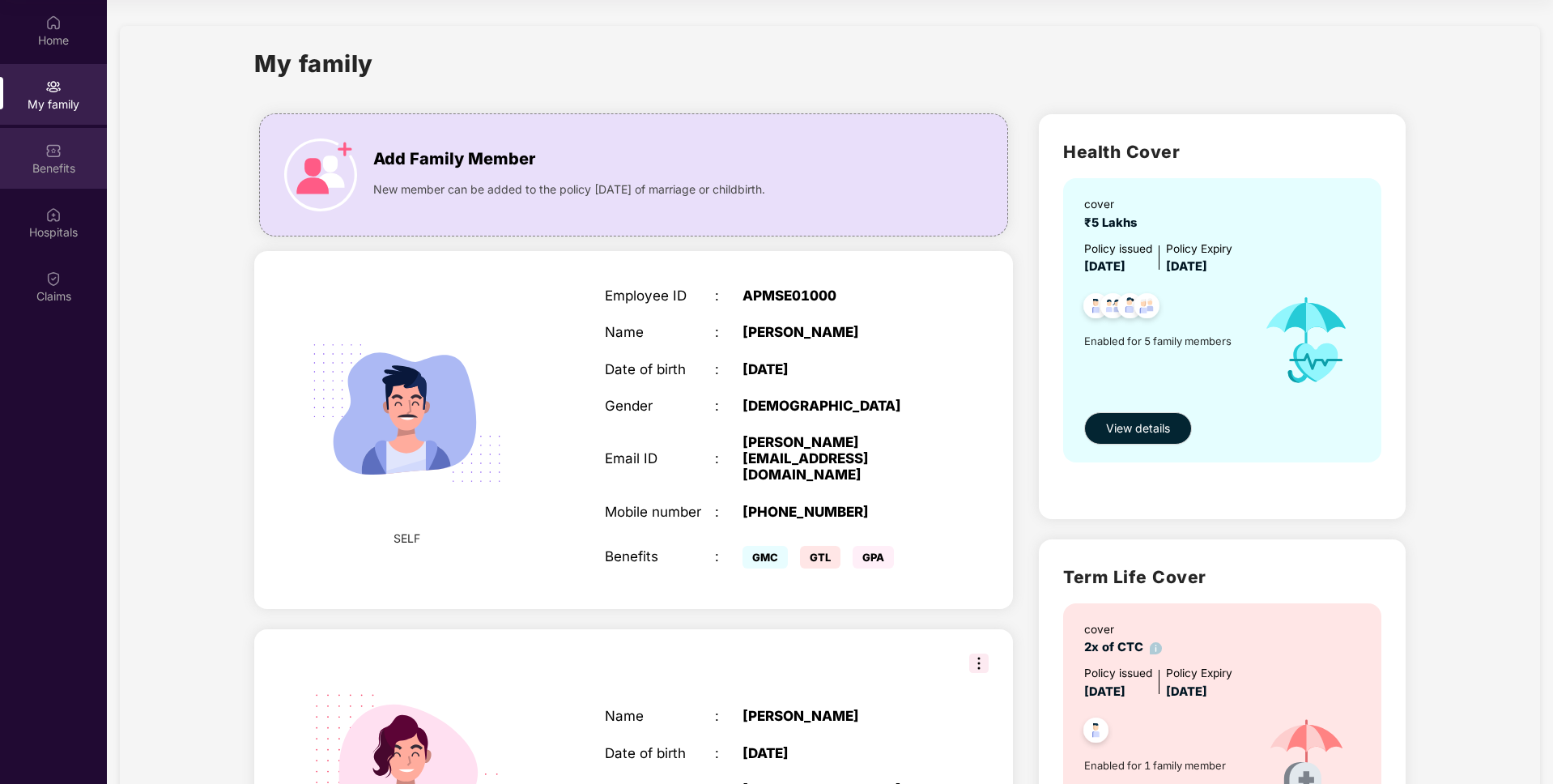
click at [76, 160] on div "Benefits" at bounding box center [53, 168] width 107 height 16
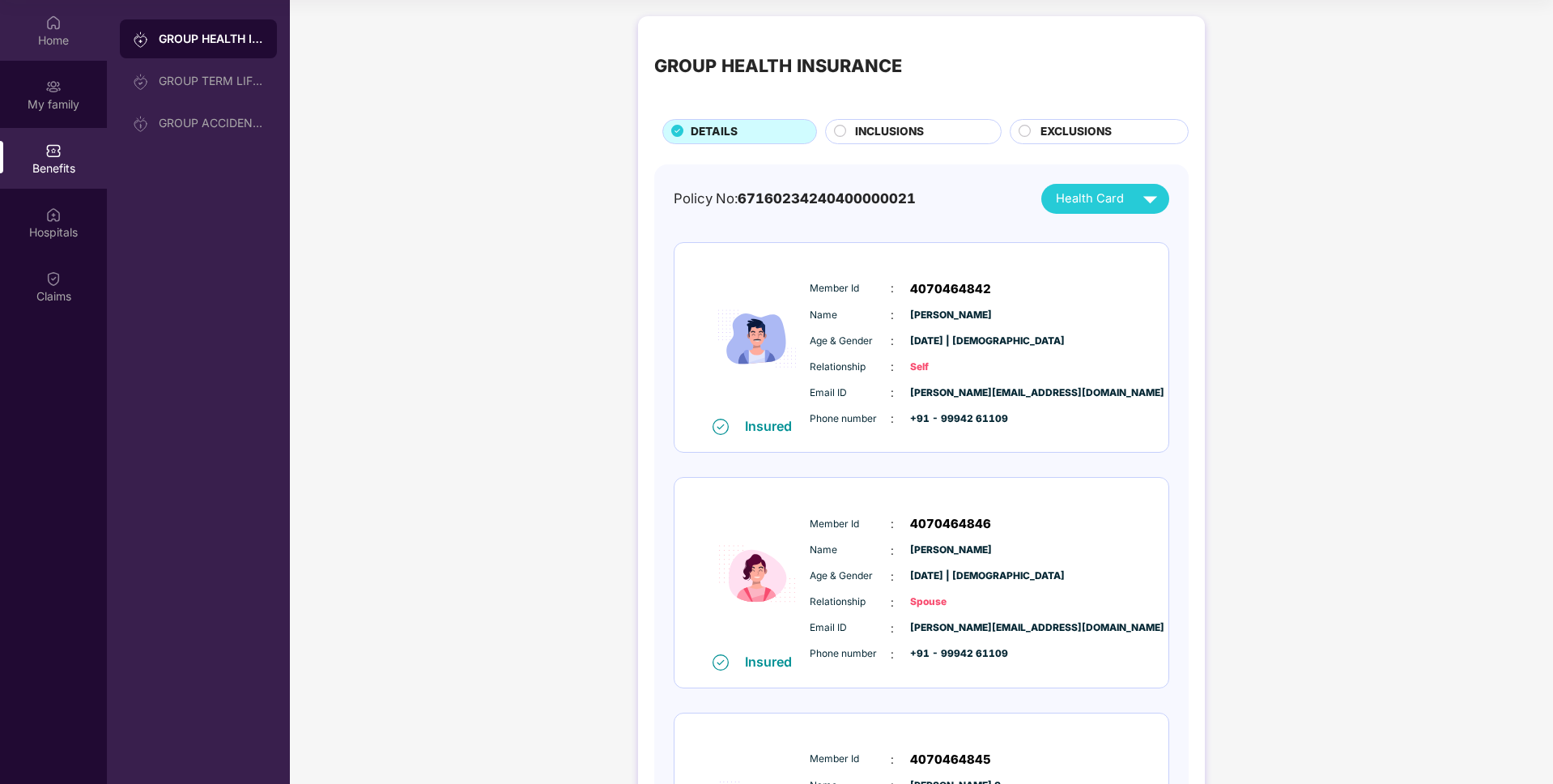
click at [42, 25] on div "Home" at bounding box center [53, 30] width 107 height 61
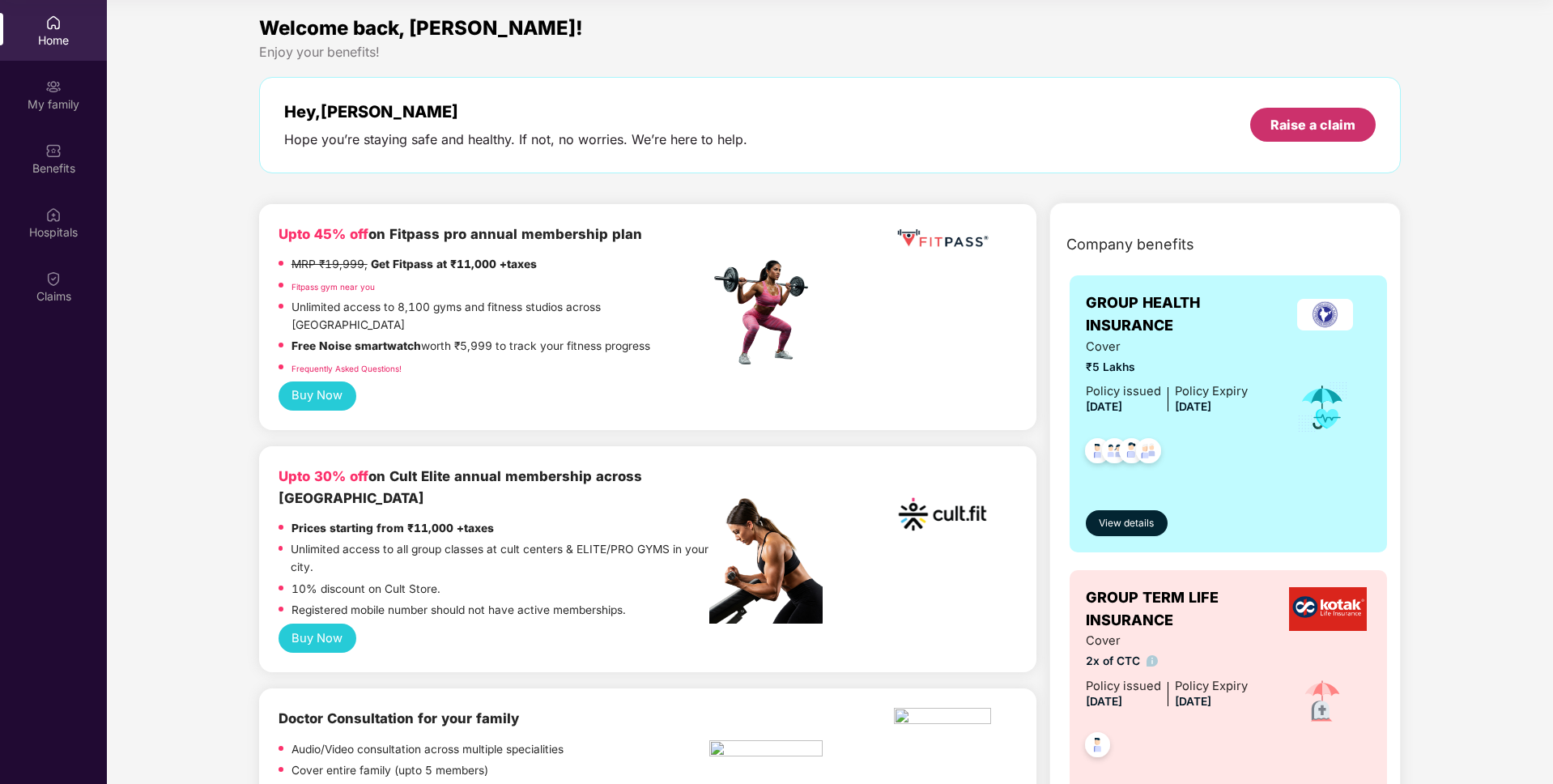
click at [1297, 125] on div "Raise a claim" at bounding box center [1313, 125] width 85 height 18
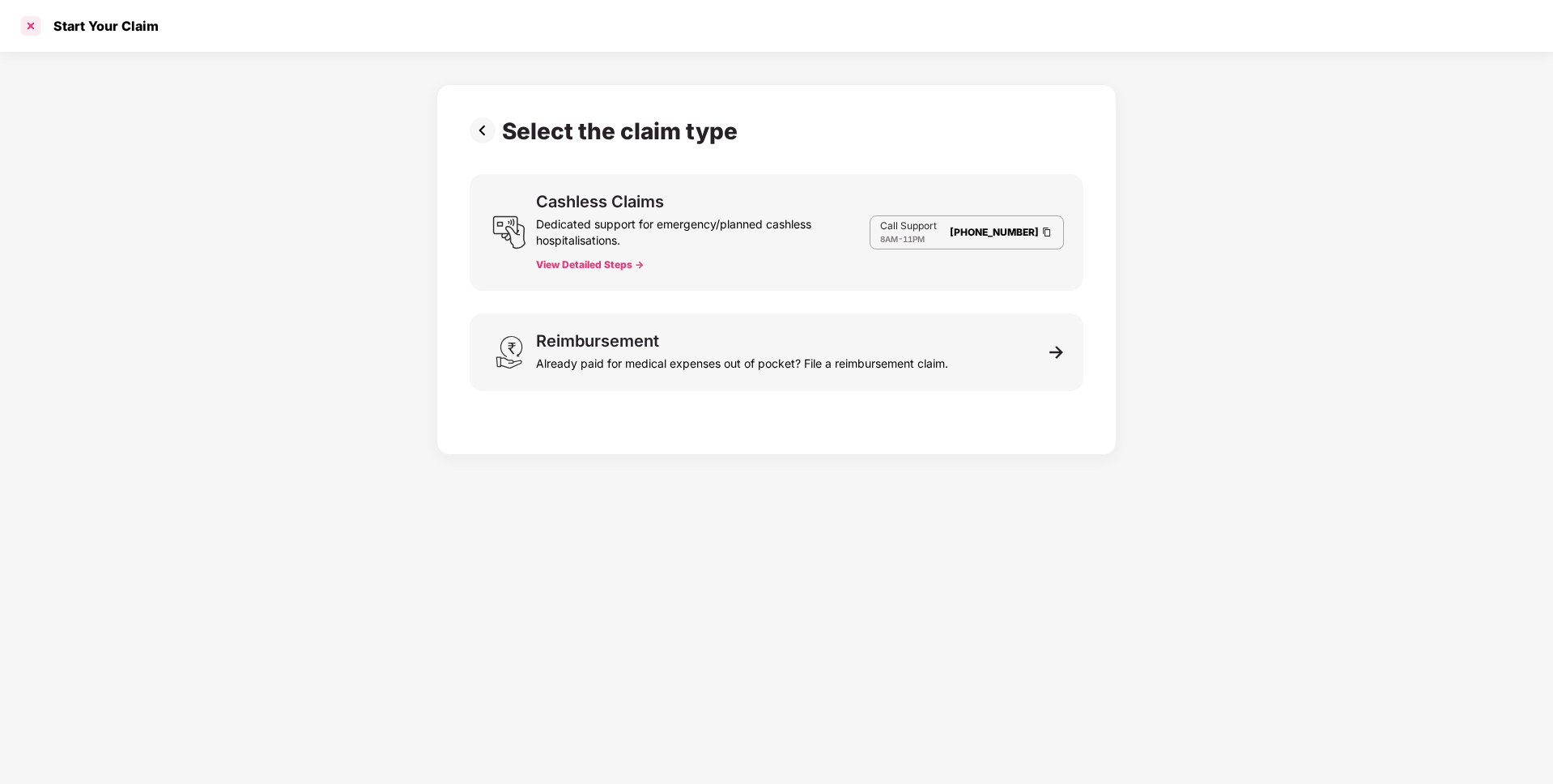
click at [30, 27] on div at bounding box center [30, 26] width 26 height 26
